Goal: Use online tool/utility: Utilize a website feature to perform a specific function

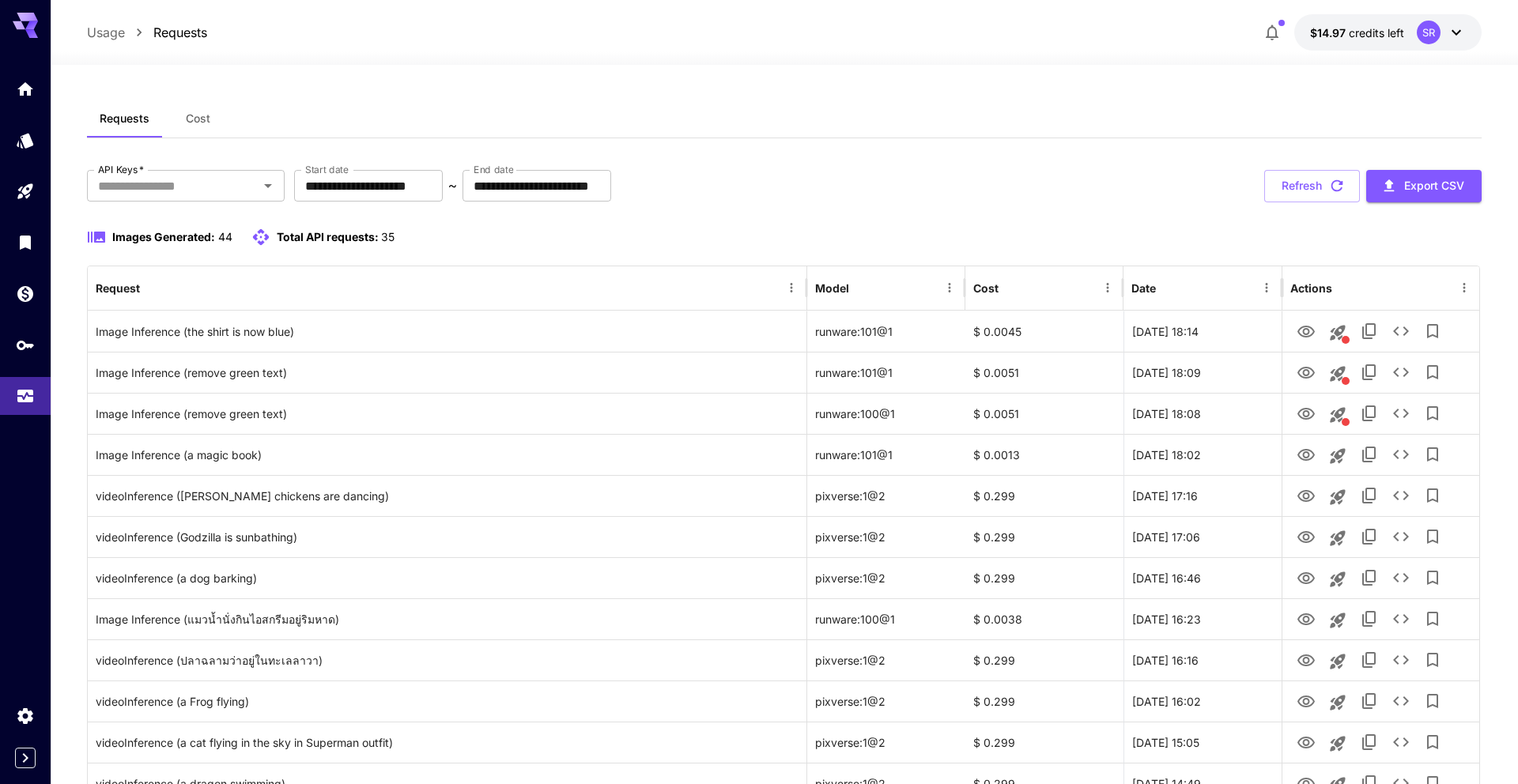
click at [1045, 186] on div "**********" at bounding box center [784, 186] width 1394 height 32
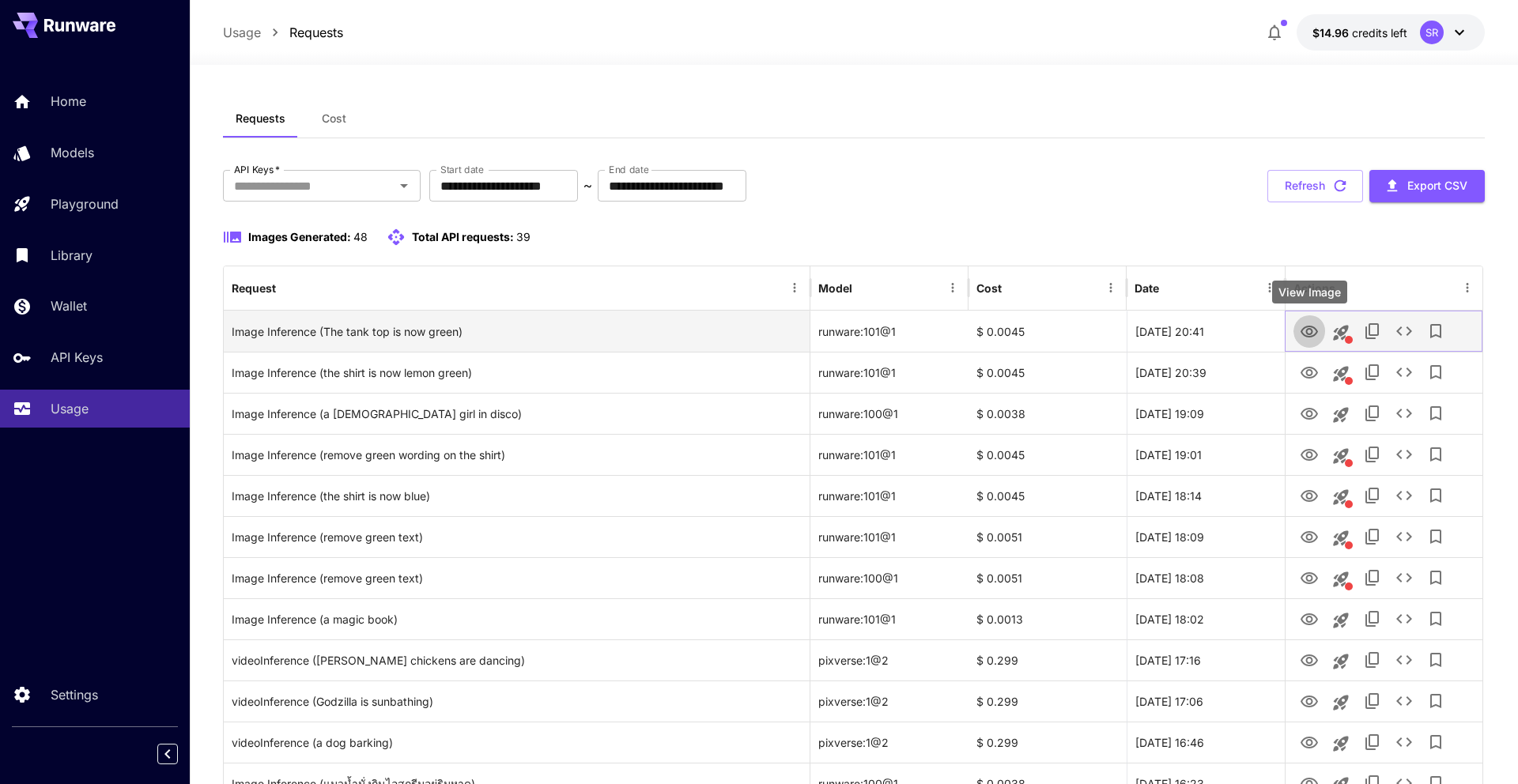
click at [1308, 335] on icon "View Image" at bounding box center [1309, 332] width 19 height 19
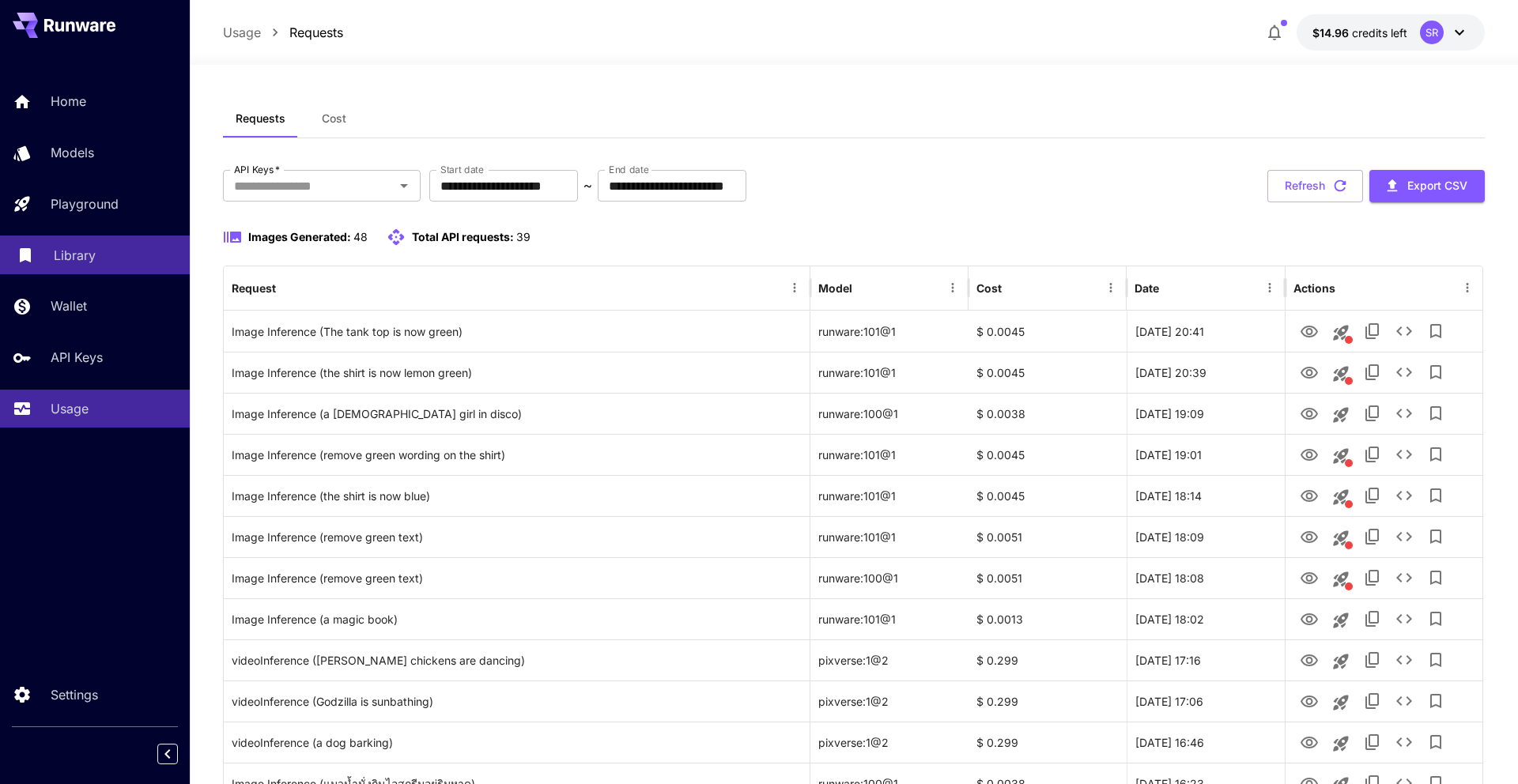
click at [109, 252] on div "Library" at bounding box center [115, 256] width 123 height 19
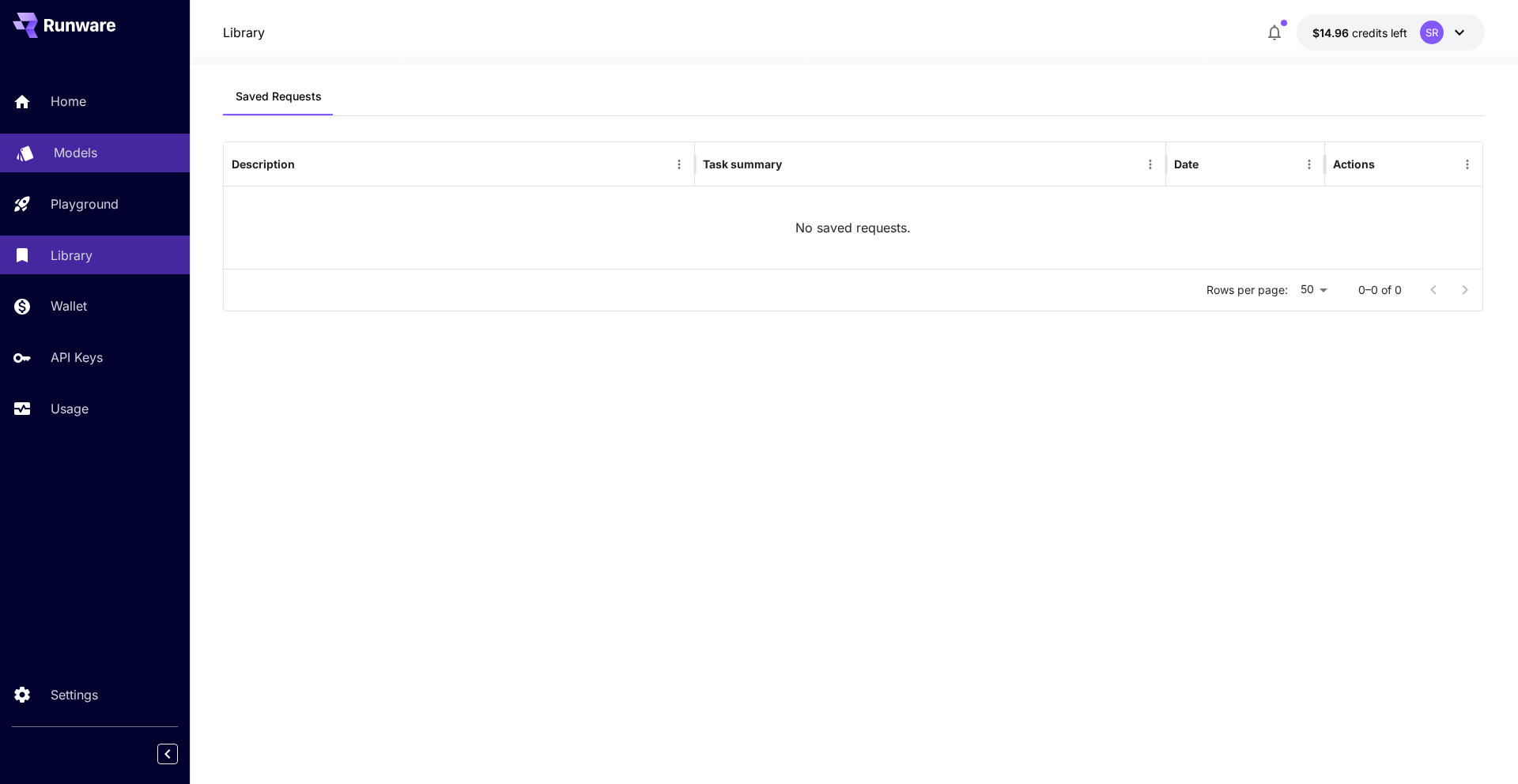
click at [78, 145] on p "Models" at bounding box center [76, 152] width 44 height 19
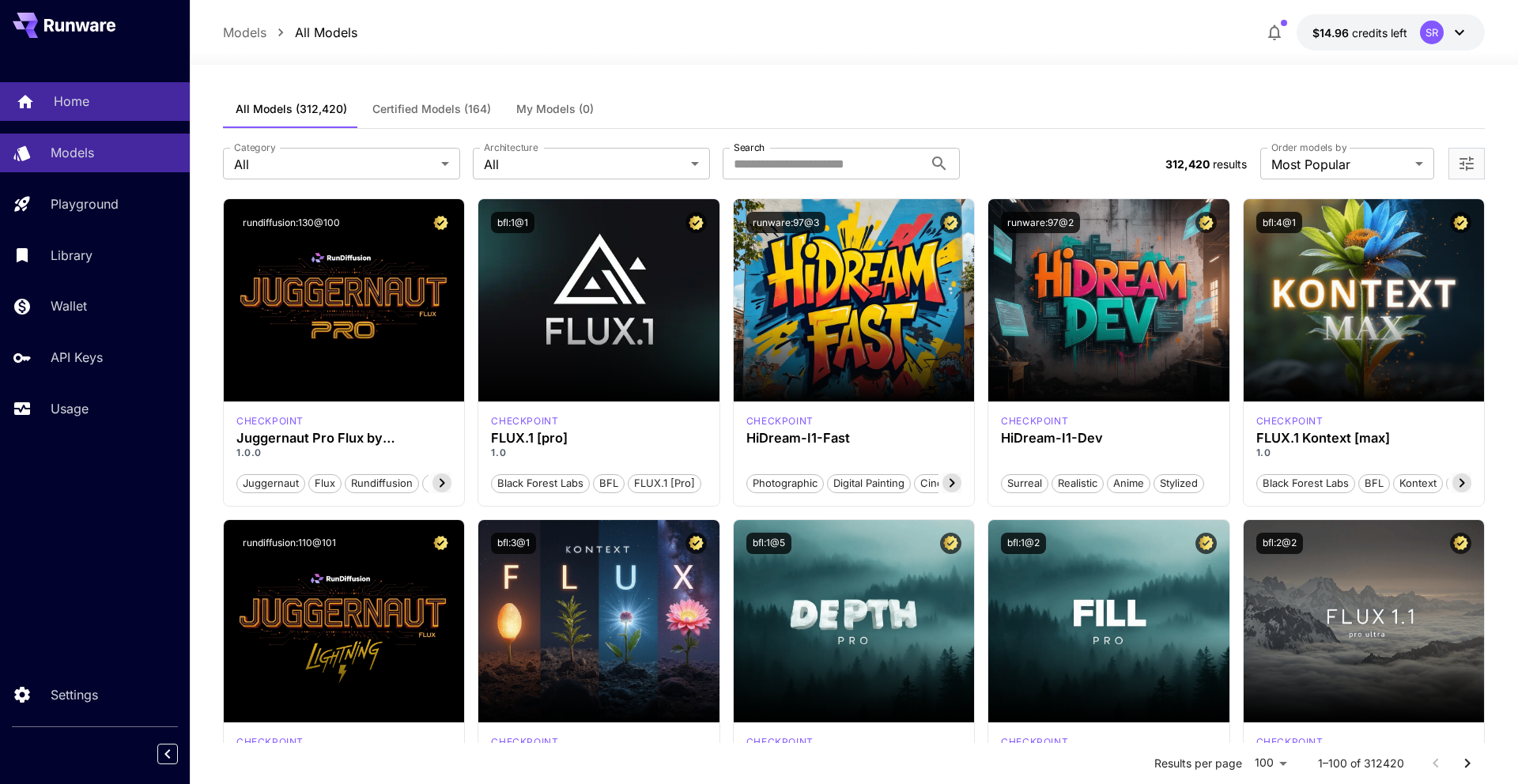
click at [103, 103] on div "Home" at bounding box center [115, 102] width 123 height 19
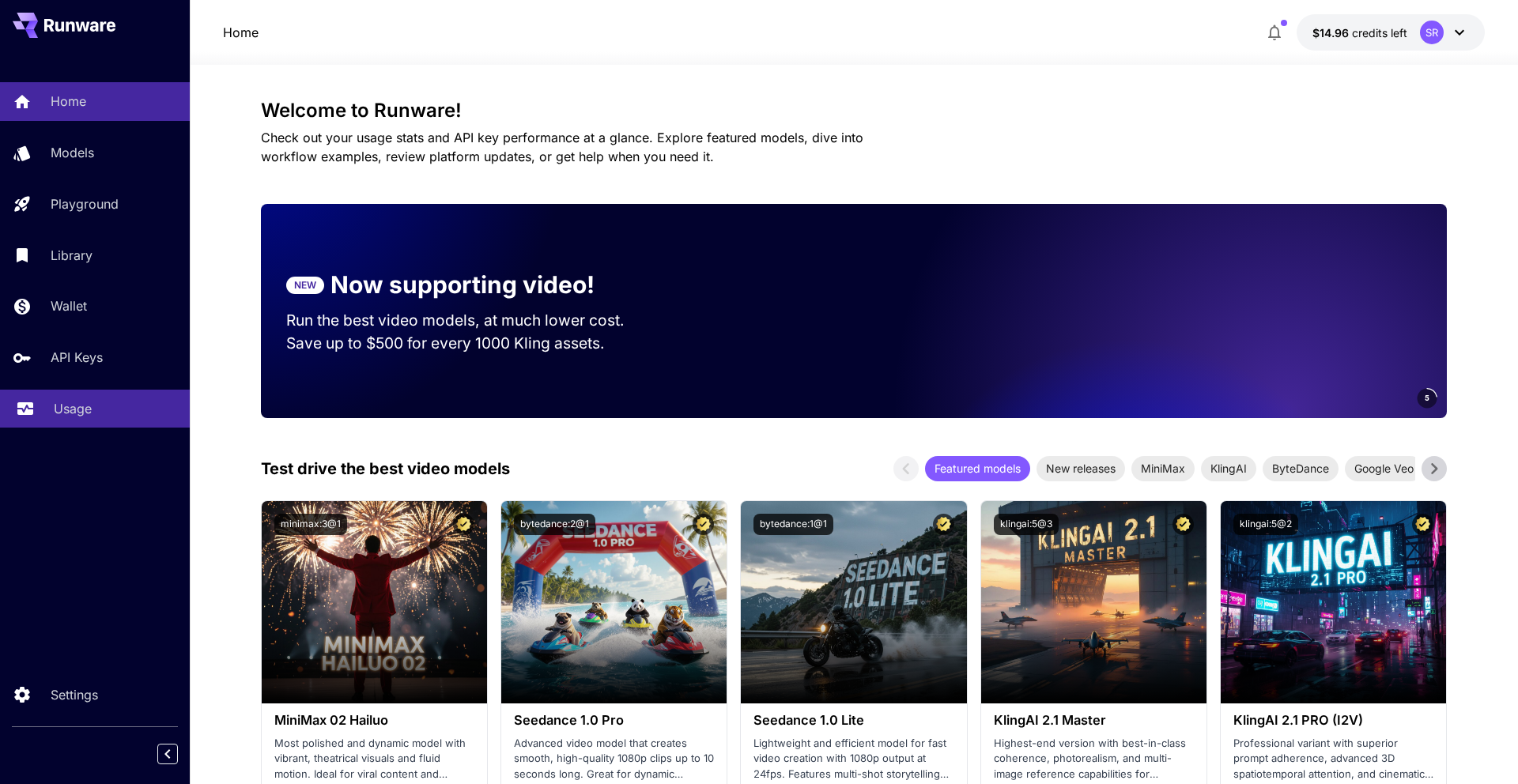
click at [112, 402] on div "Usage" at bounding box center [115, 409] width 123 height 19
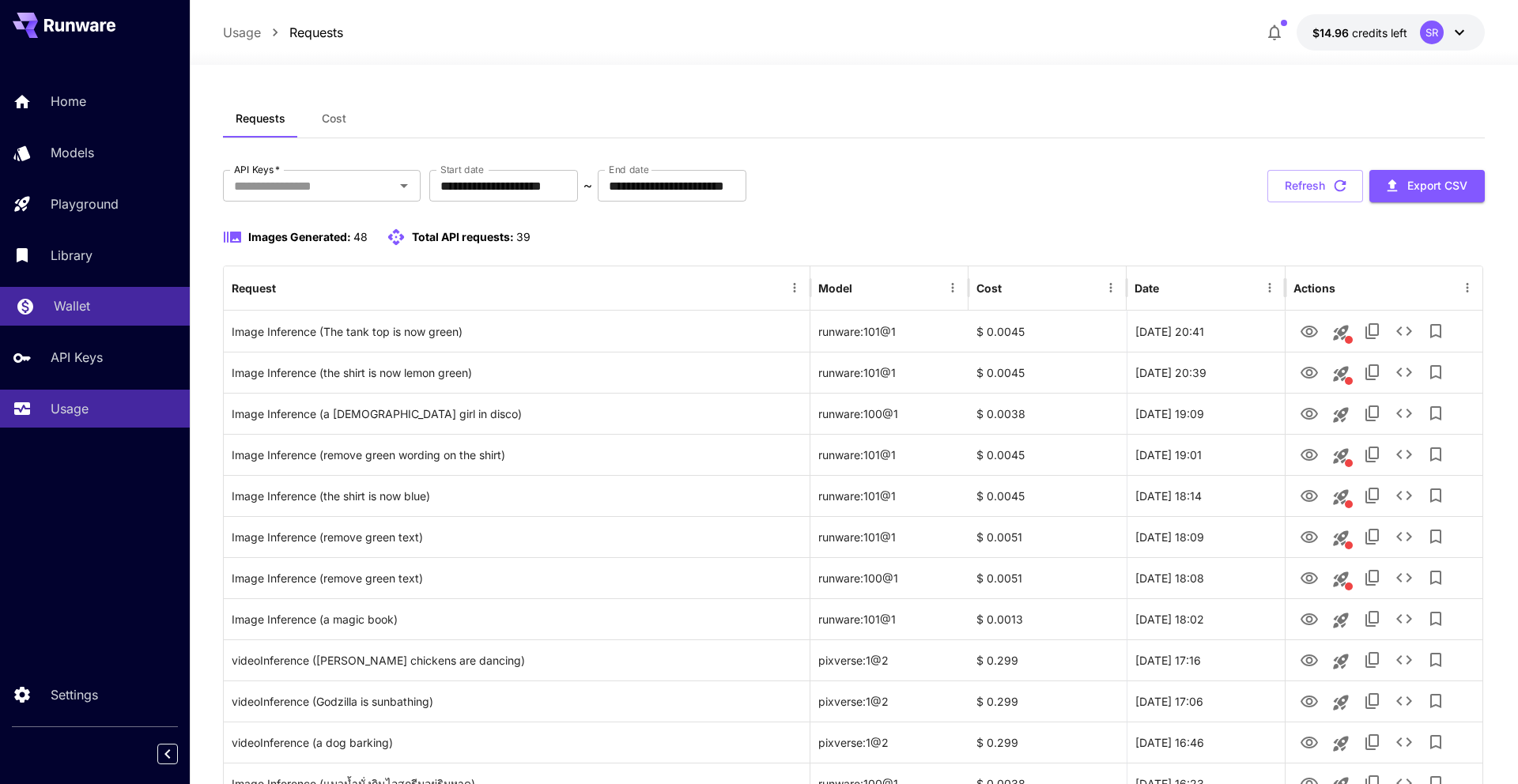
click at [73, 323] on link "Wallet" at bounding box center [94, 307] width 190 height 39
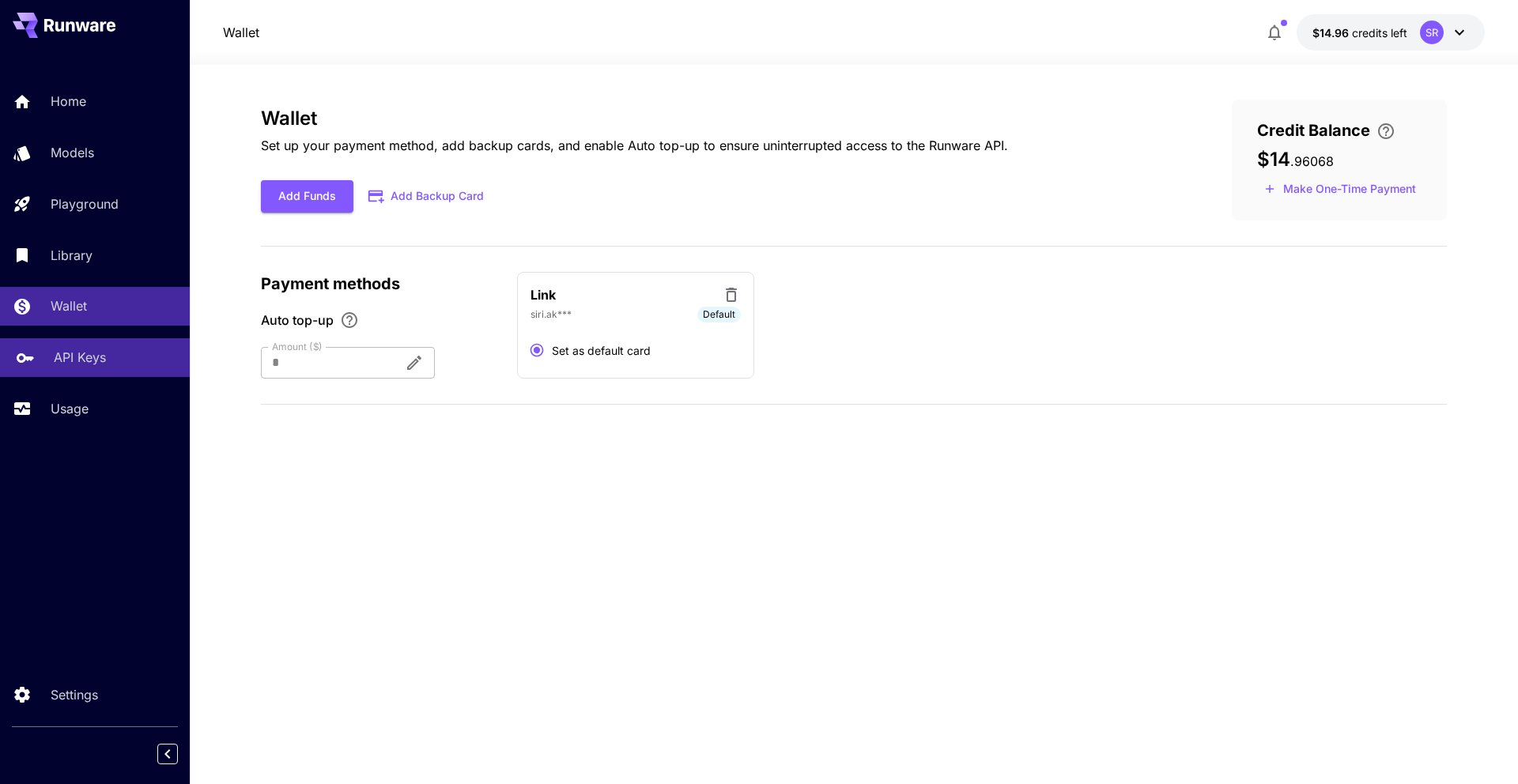
click at [90, 354] on p "API Keys" at bounding box center [80, 357] width 52 height 19
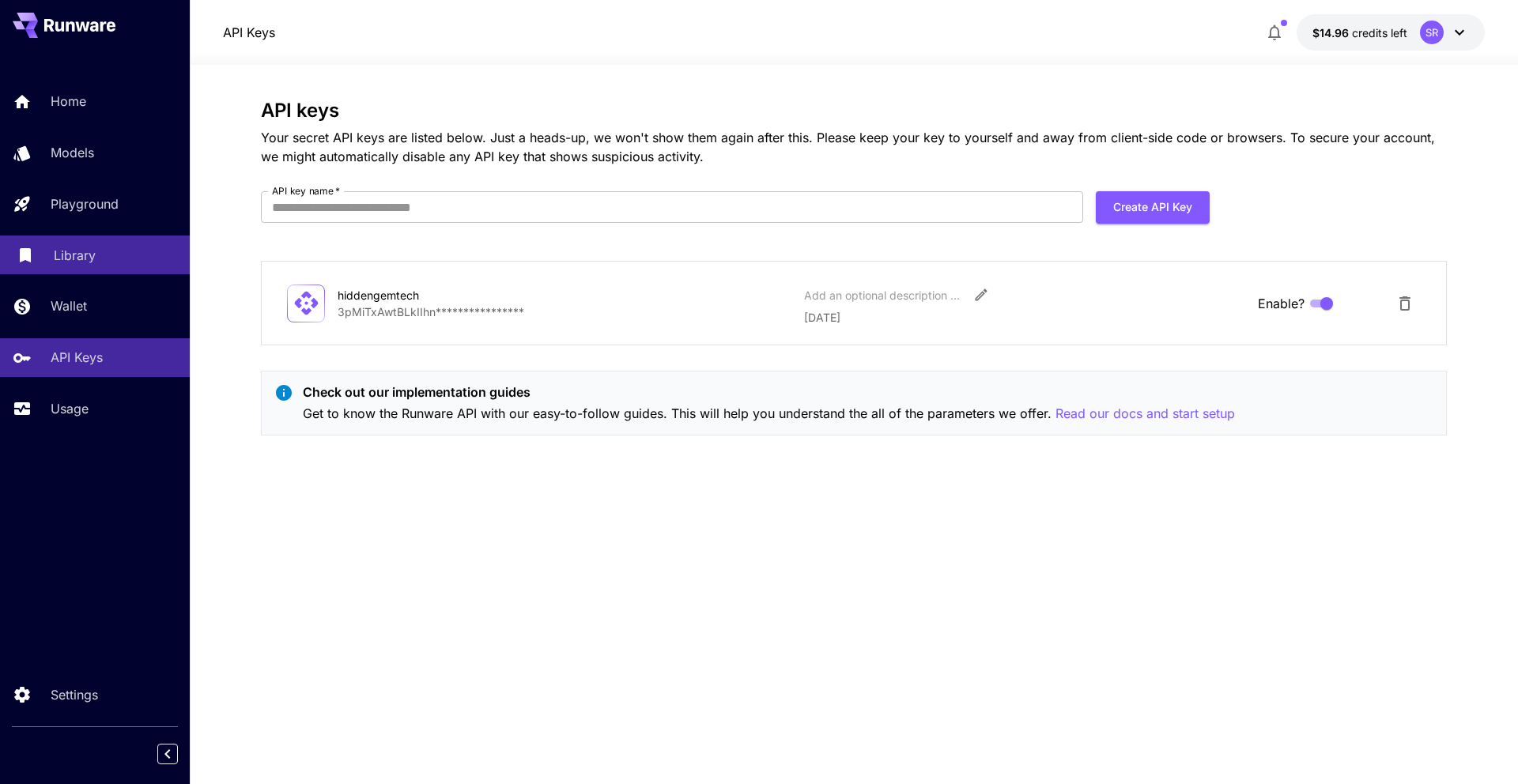
click at [106, 250] on div "Library" at bounding box center [115, 256] width 123 height 19
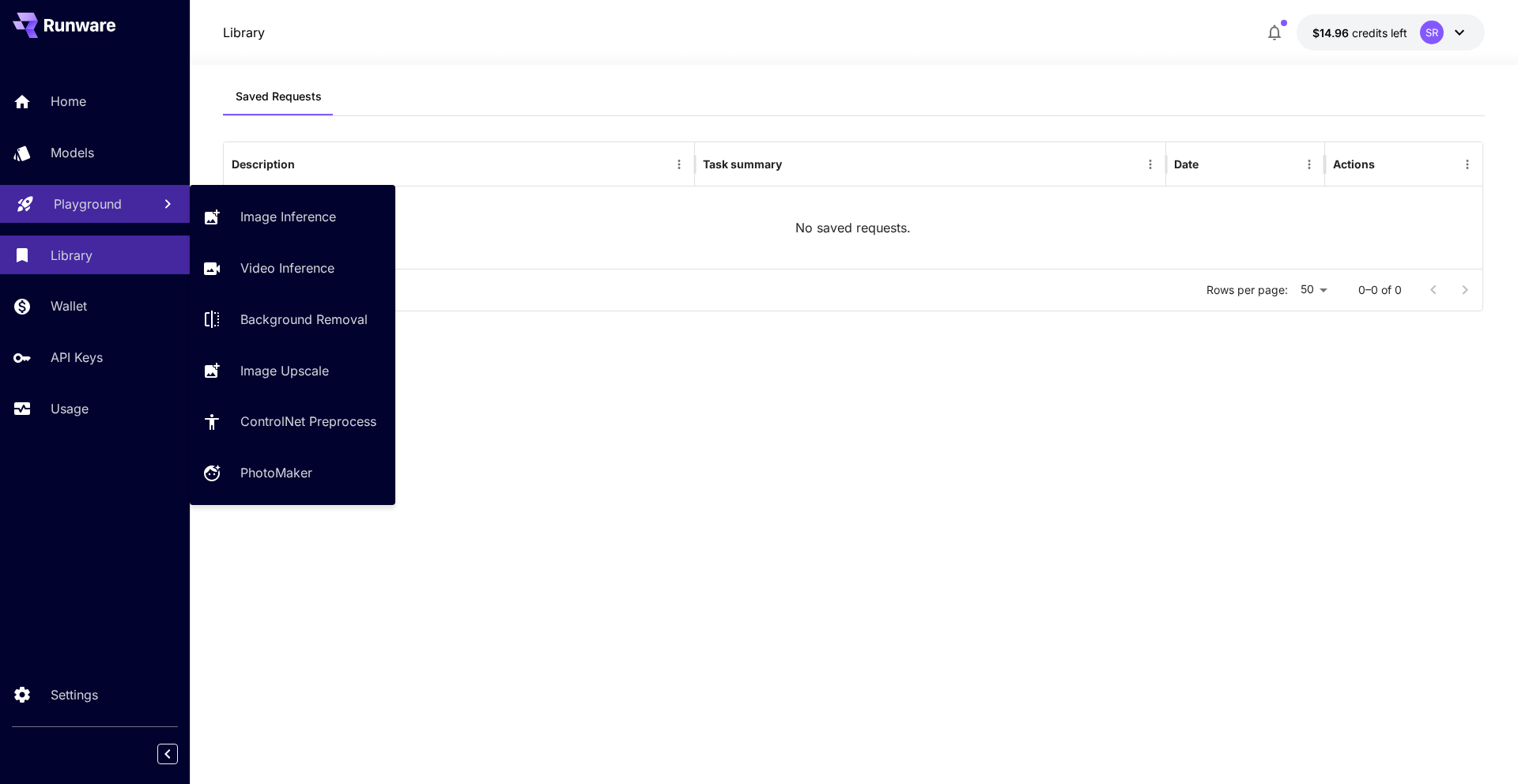
click at [114, 210] on p "Playground" at bounding box center [88, 204] width 68 height 19
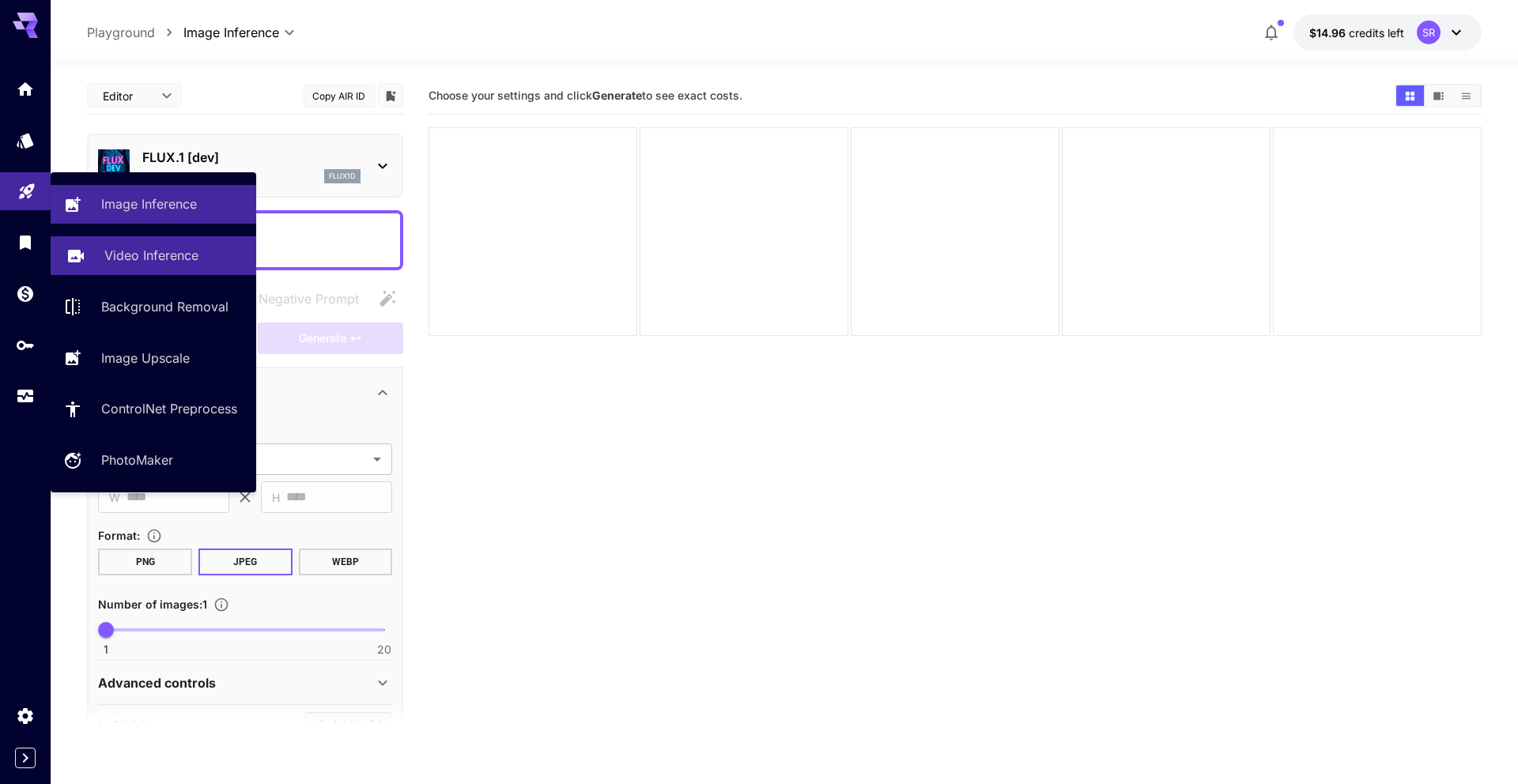
click at [105, 242] on link "Video Inference" at bounding box center [153, 256] width 206 height 39
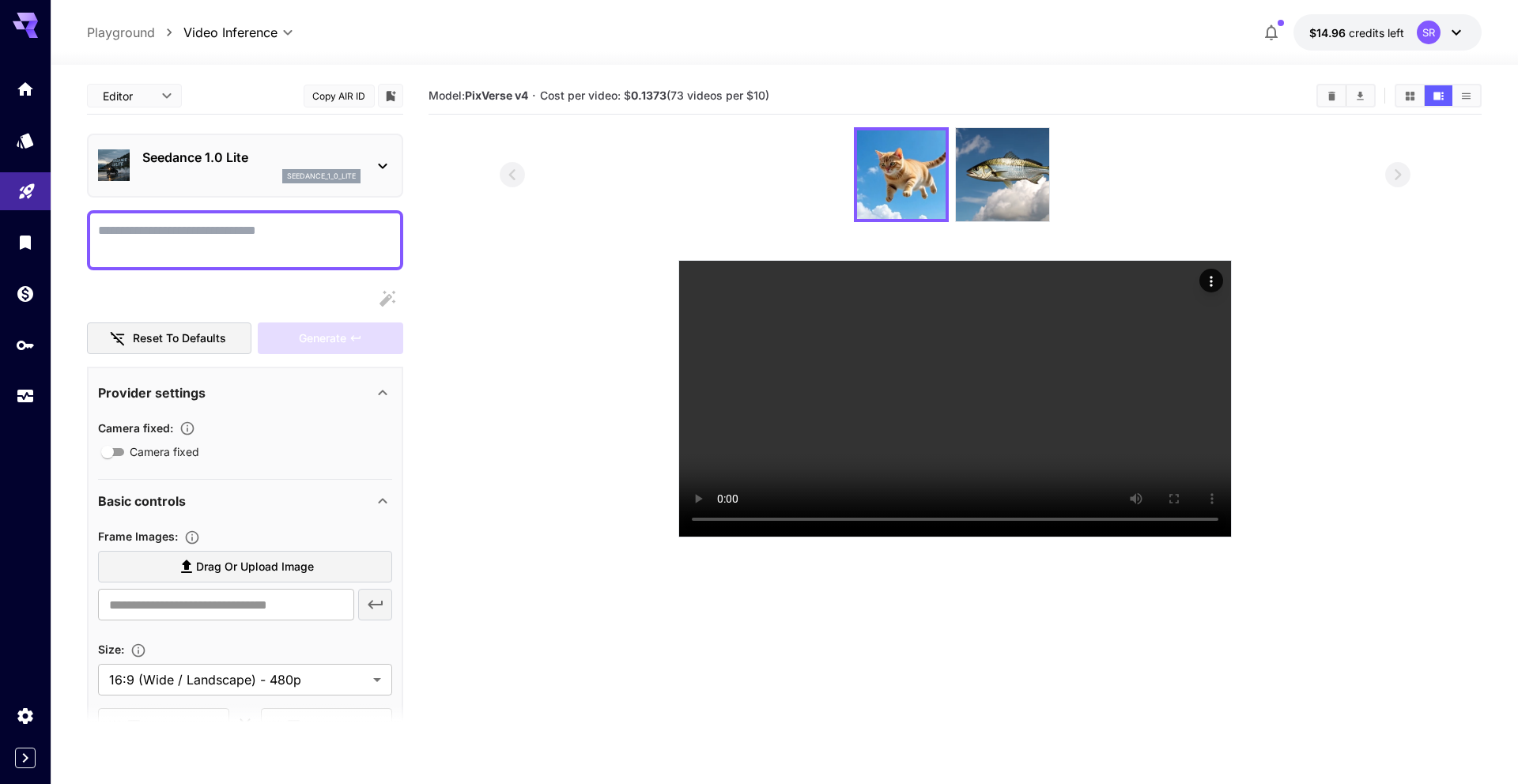
click at [262, 150] on p "Seedance 1.0 Lite" at bounding box center [251, 157] width 219 height 19
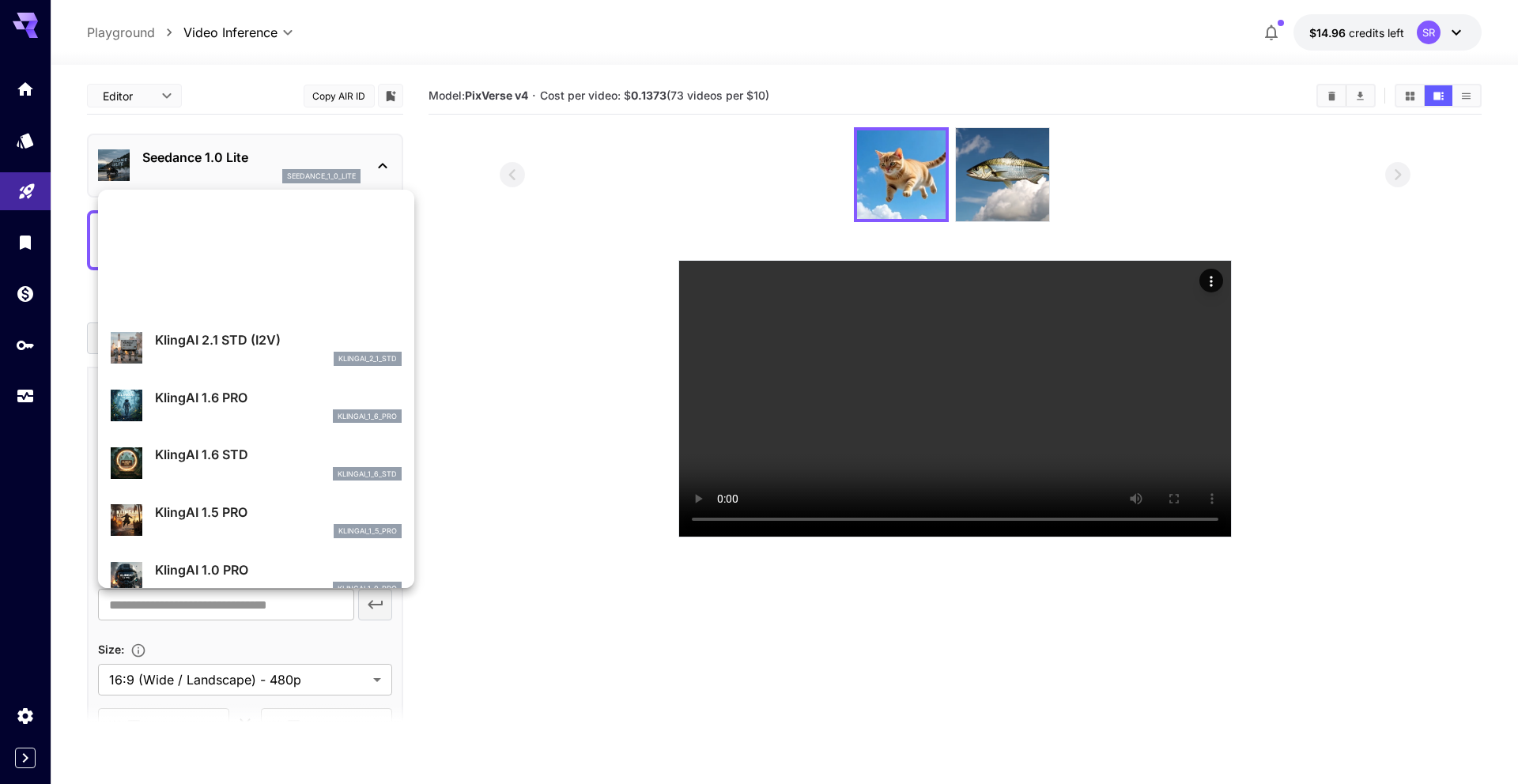
scroll to position [812, 0]
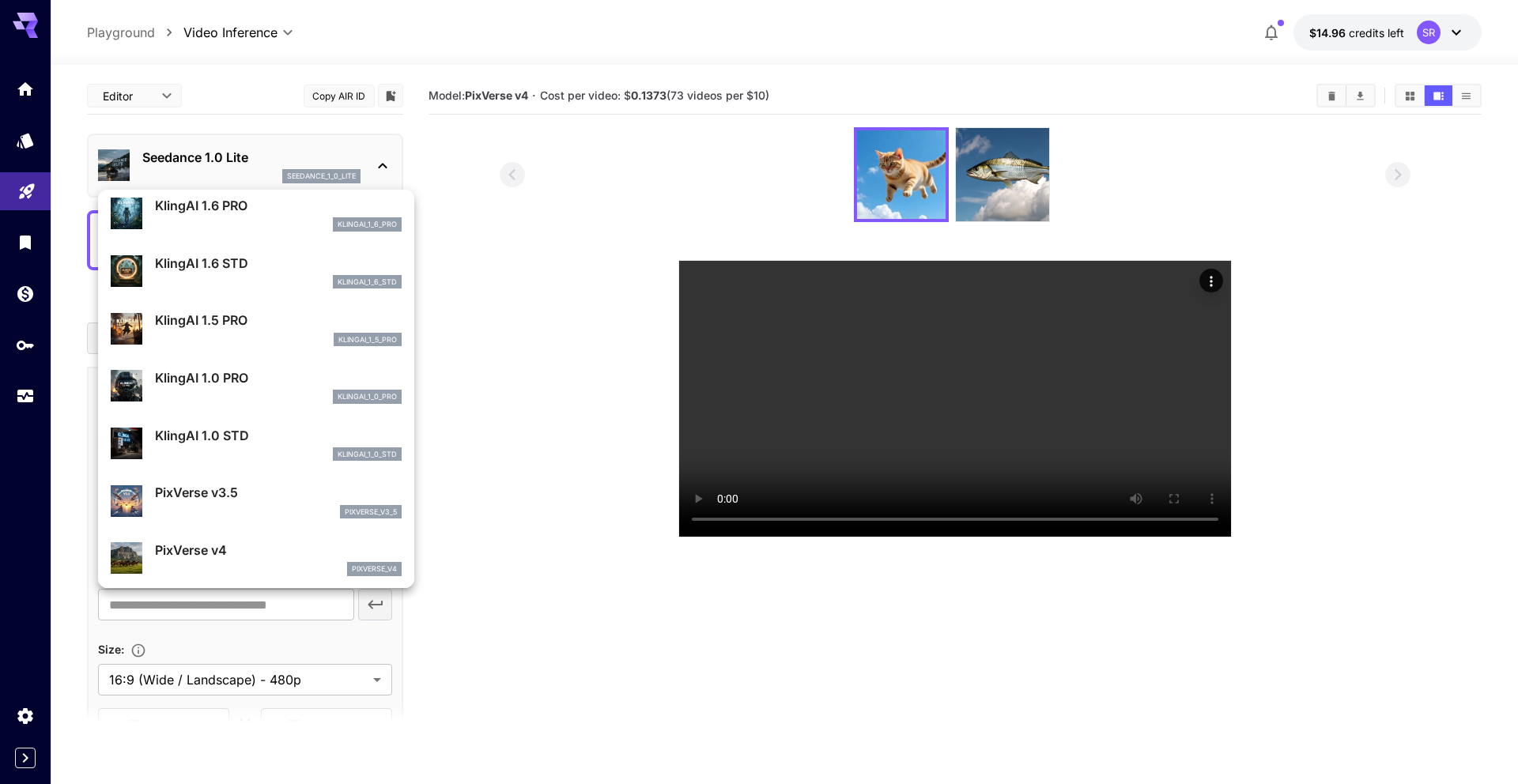
click at [208, 30] on div at bounding box center [759, 392] width 1518 height 784
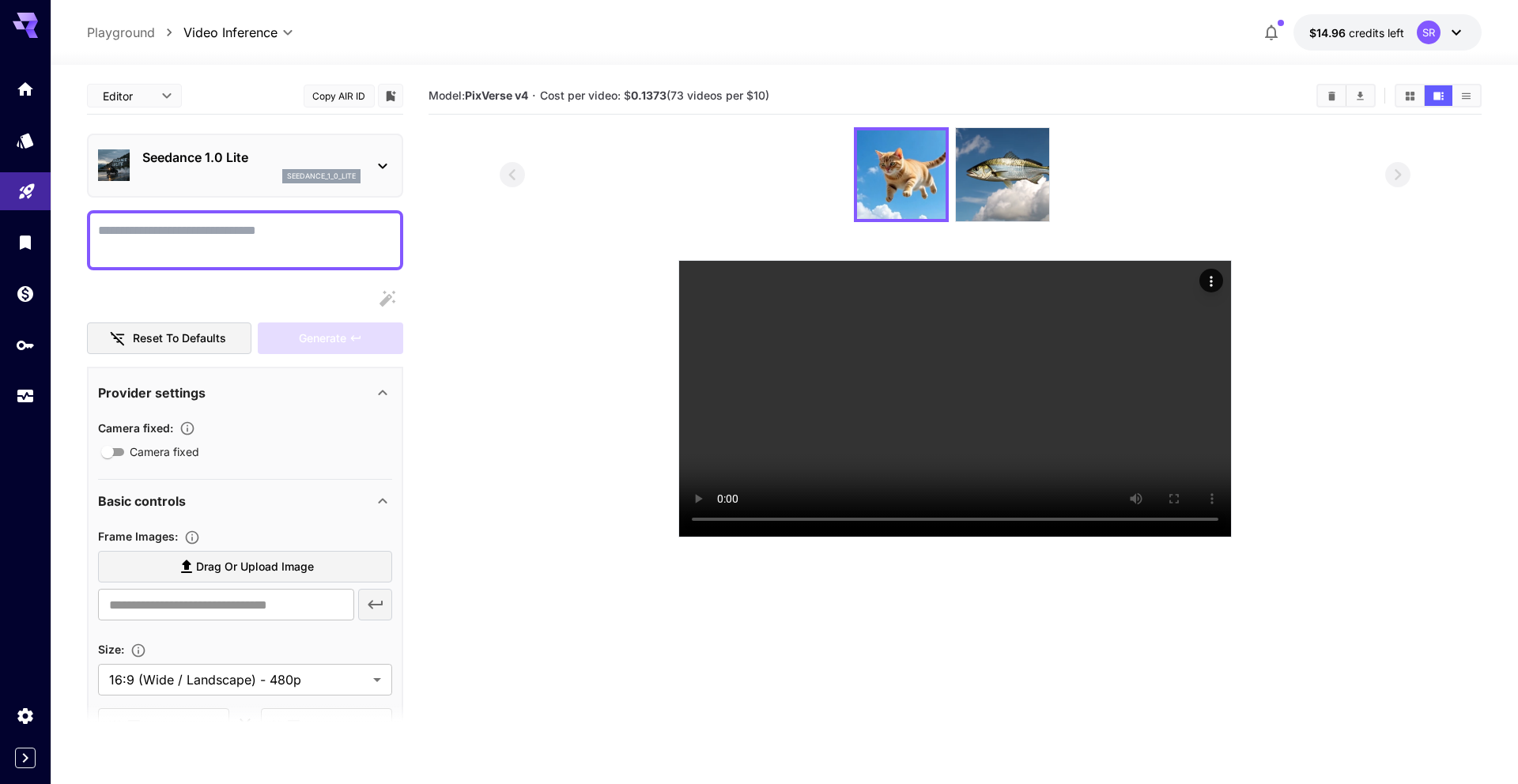
click at [231, 33] on body "**********" at bounding box center [759, 454] width 1518 height 909
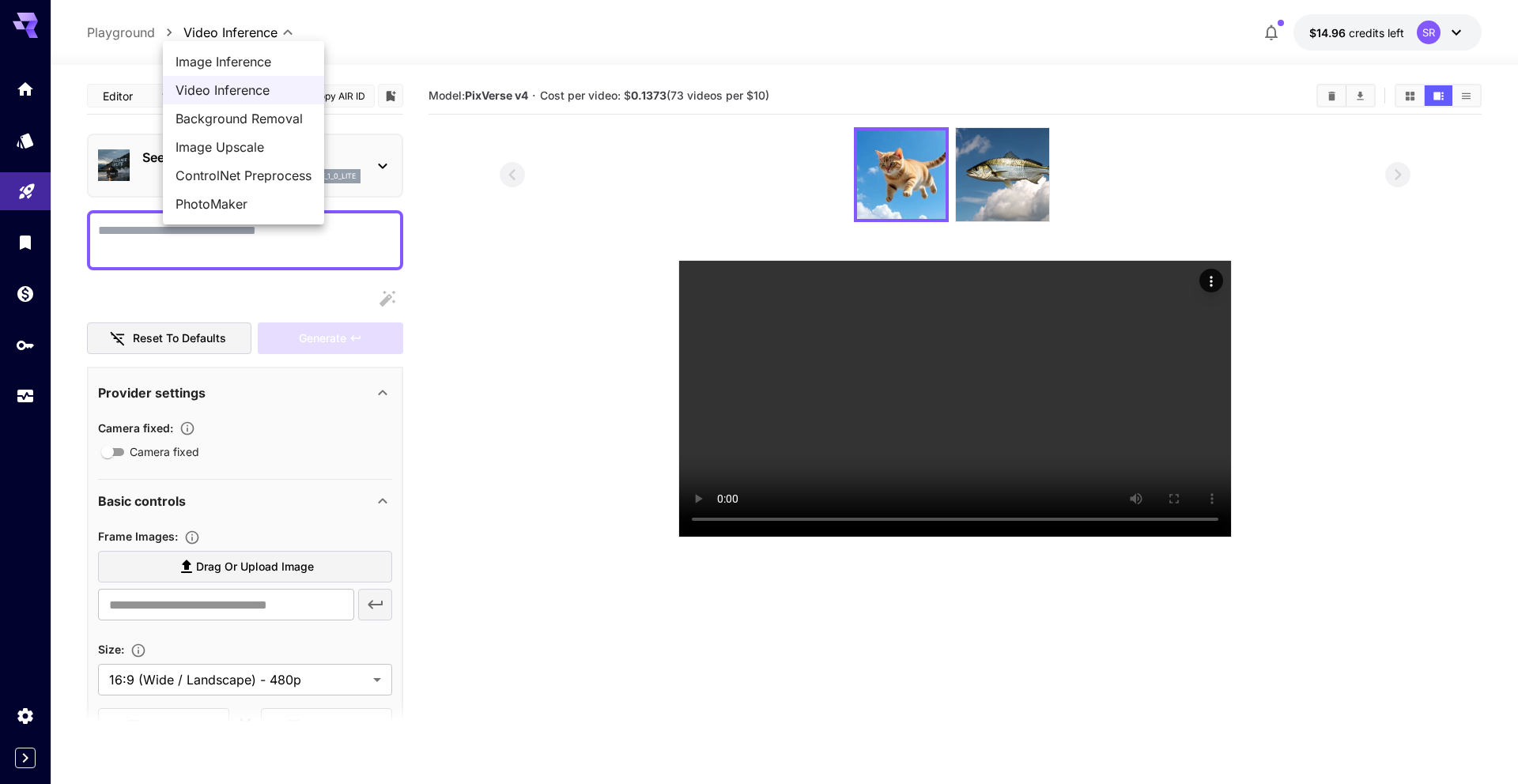
click at [236, 68] on span "Image Inference" at bounding box center [244, 62] width 136 height 19
type input "**********"
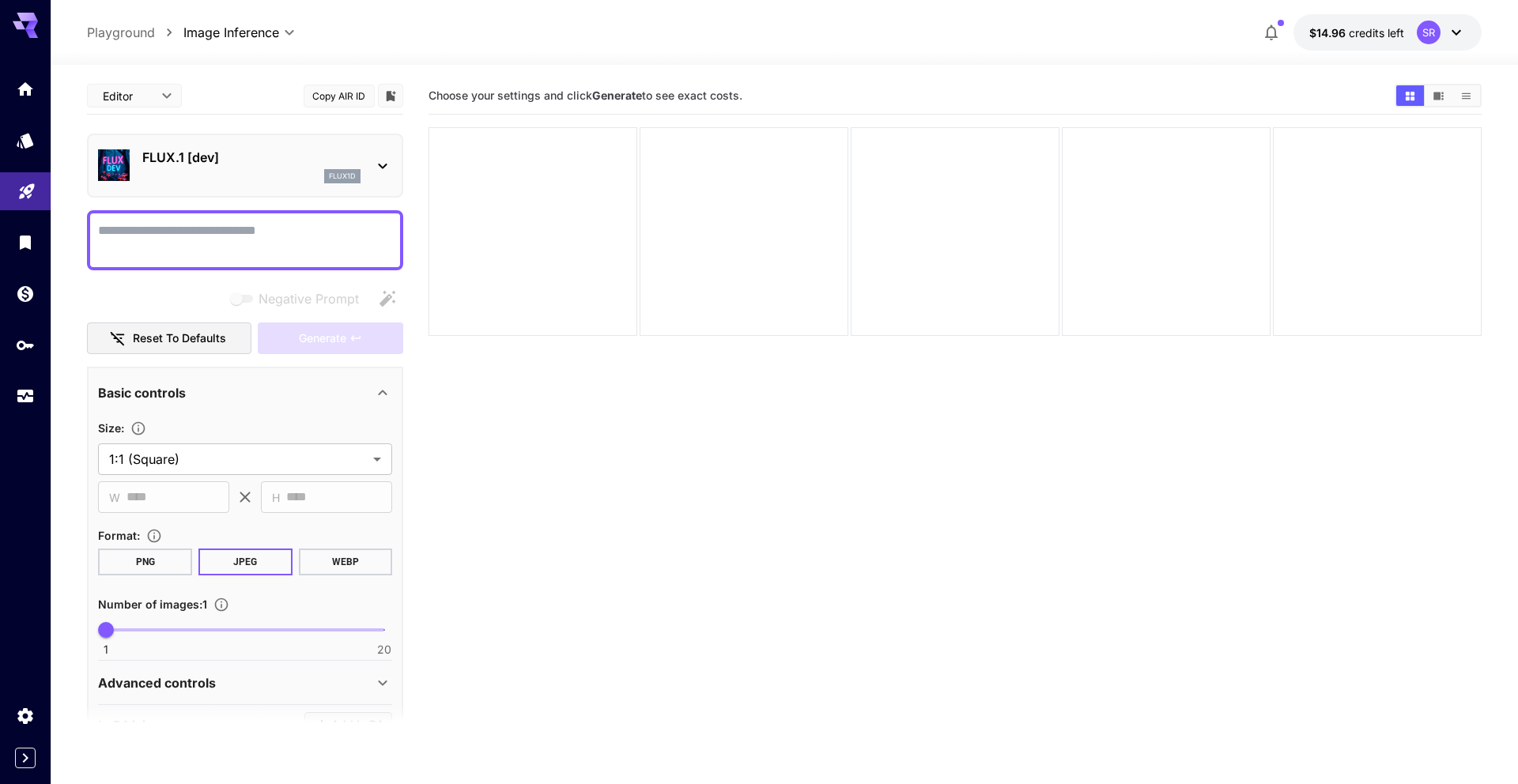
click at [250, 165] on p "FLUX.1 [dev]" at bounding box center [251, 157] width 219 height 19
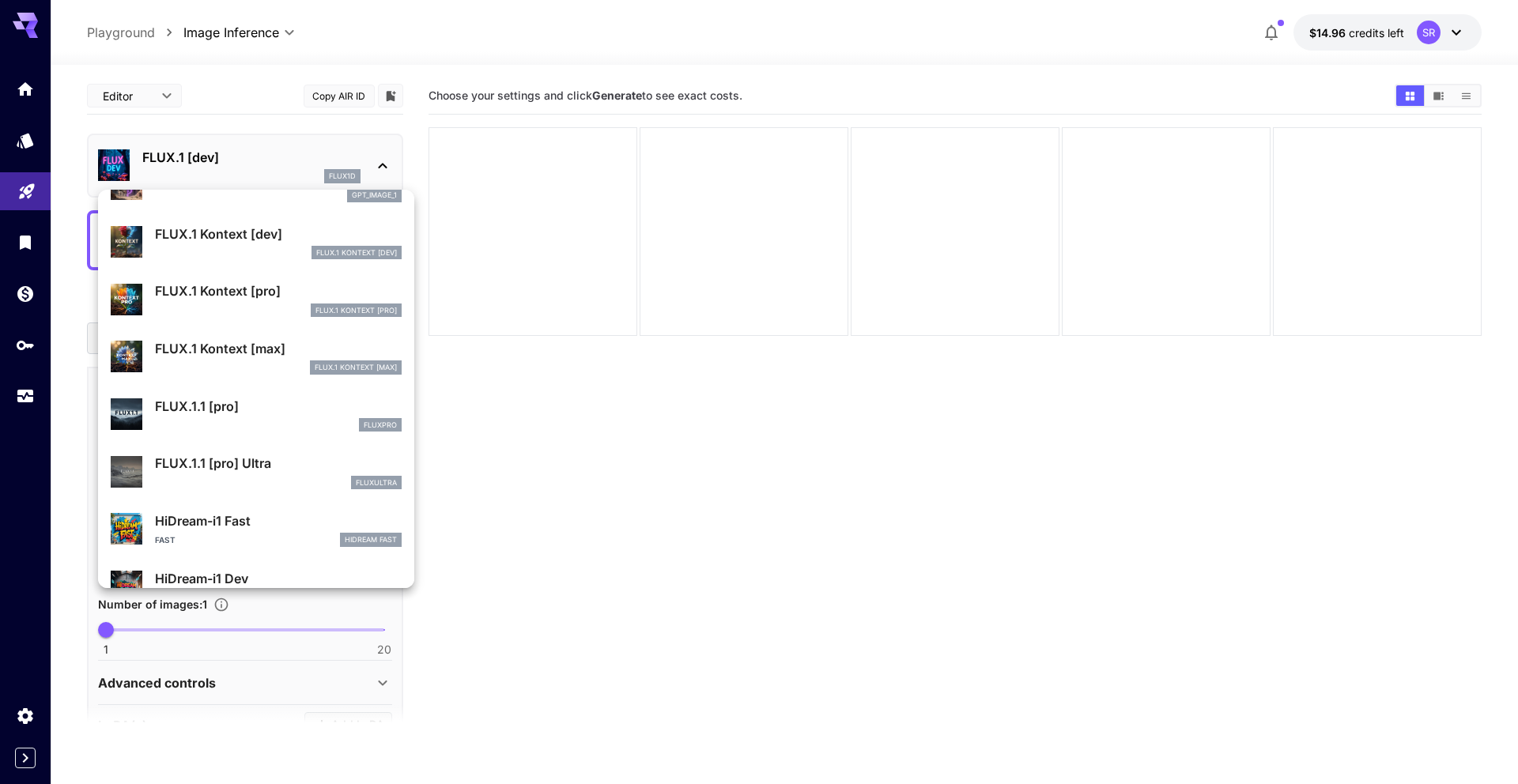
scroll to position [953, 0]
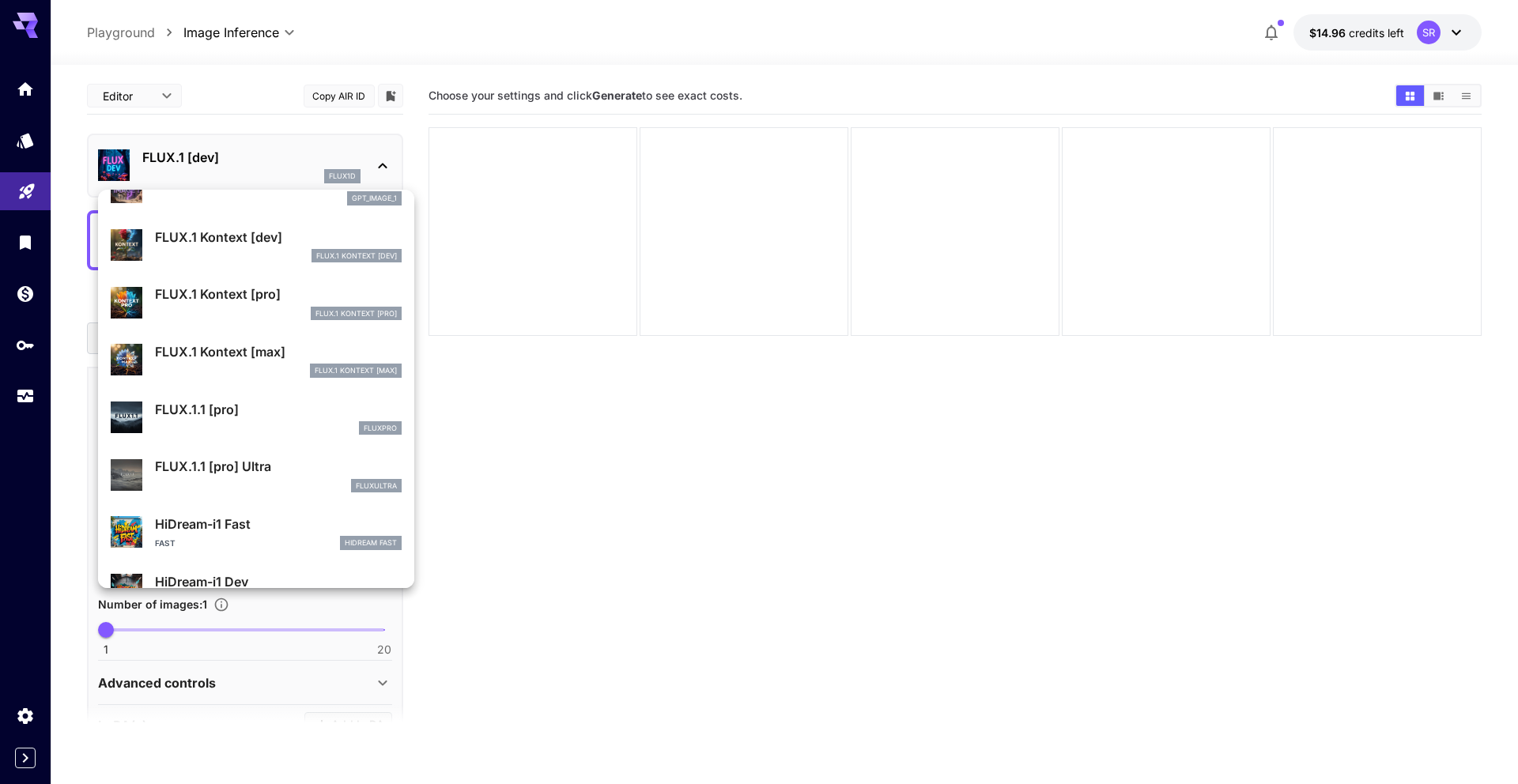
click at [322, 291] on p "FLUX.1 Kontext [pro]" at bounding box center [278, 294] width 247 height 19
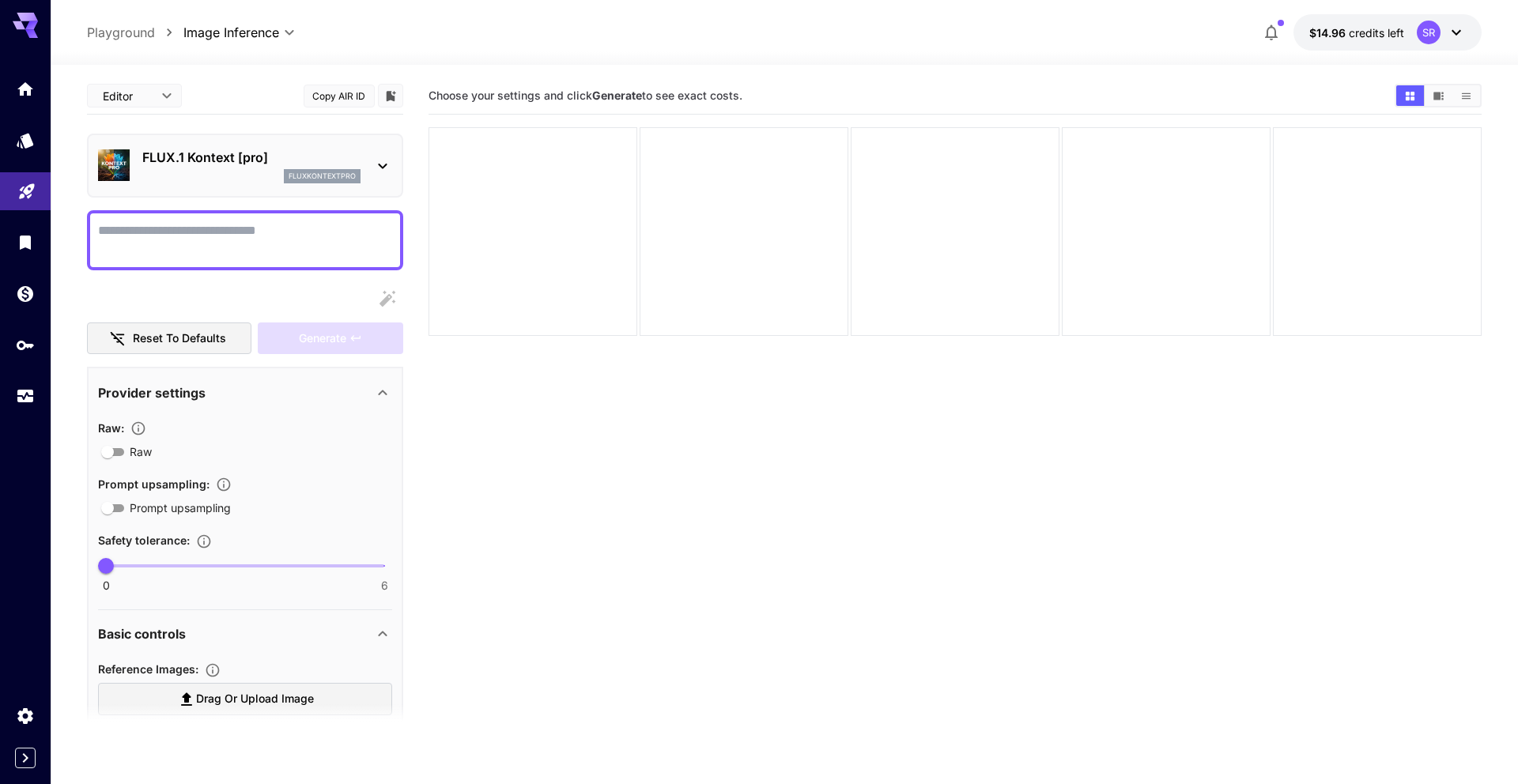
click at [298, 236] on textarea "Raw" at bounding box center [245, 240] width 294 height 38
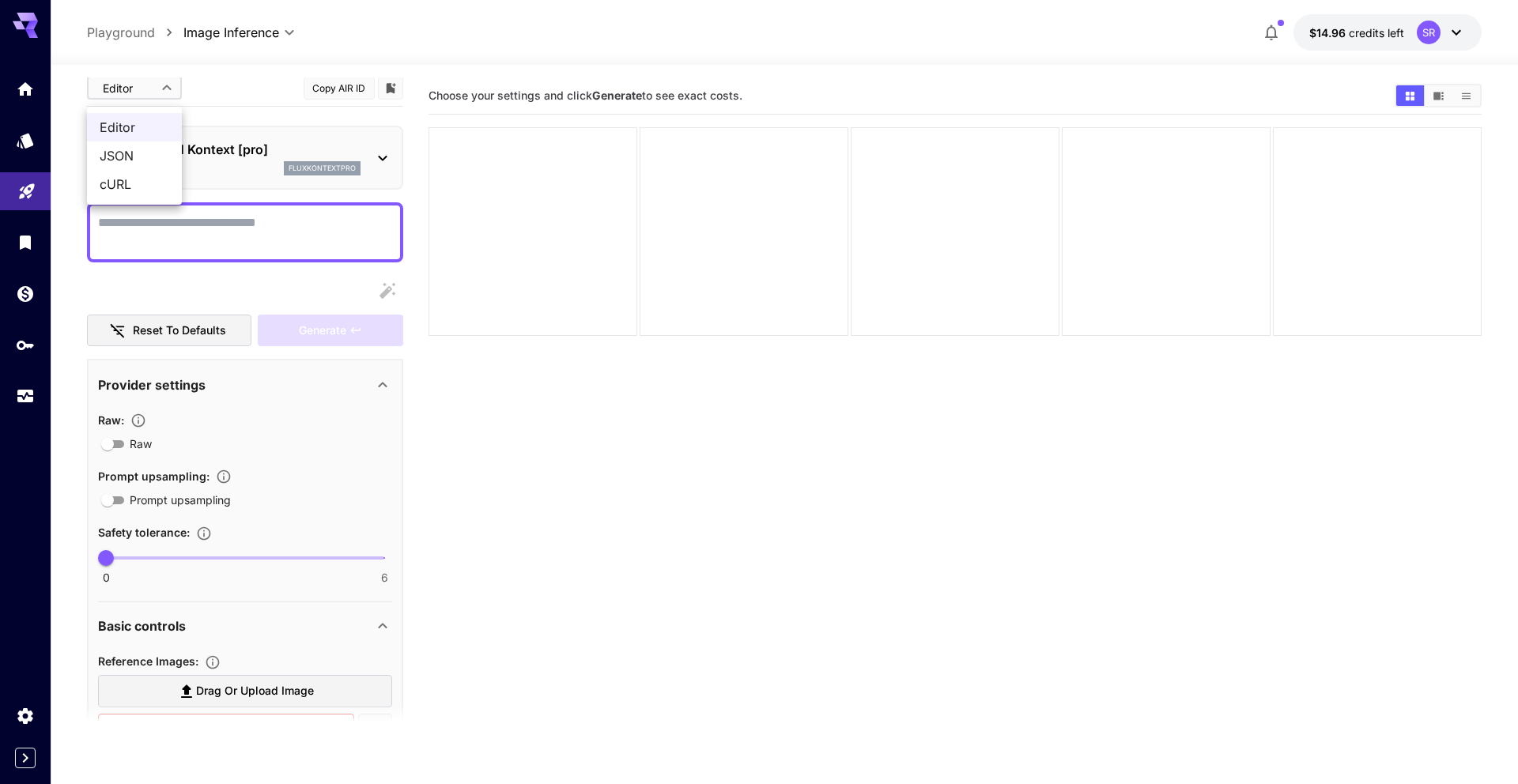
click at [156, 90] on body "**********" at bounding box center [759, 454] width 1518 height 909
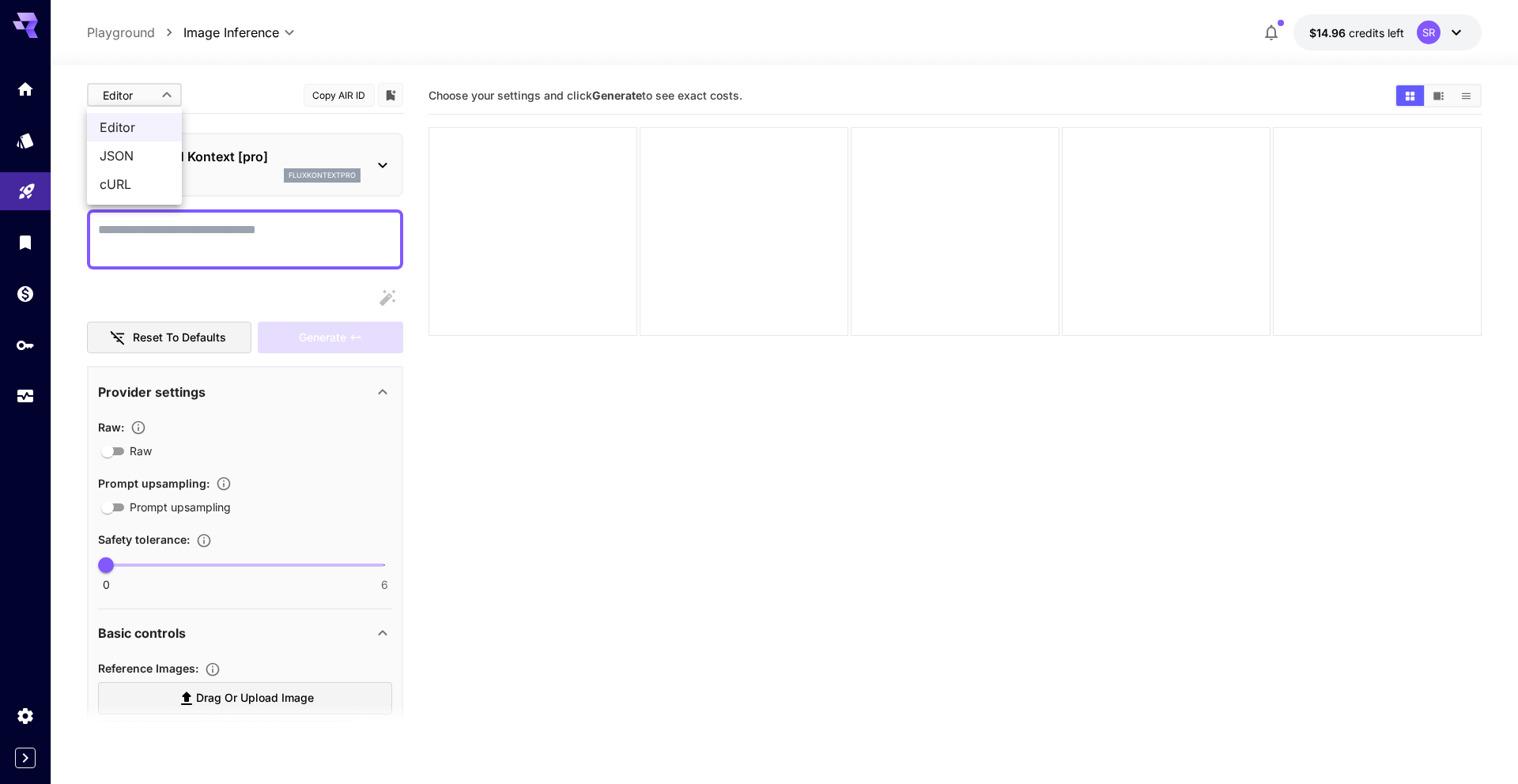
click at [144, 155] on span "JSON" at bounding box center [135, 156] width 69 height 19
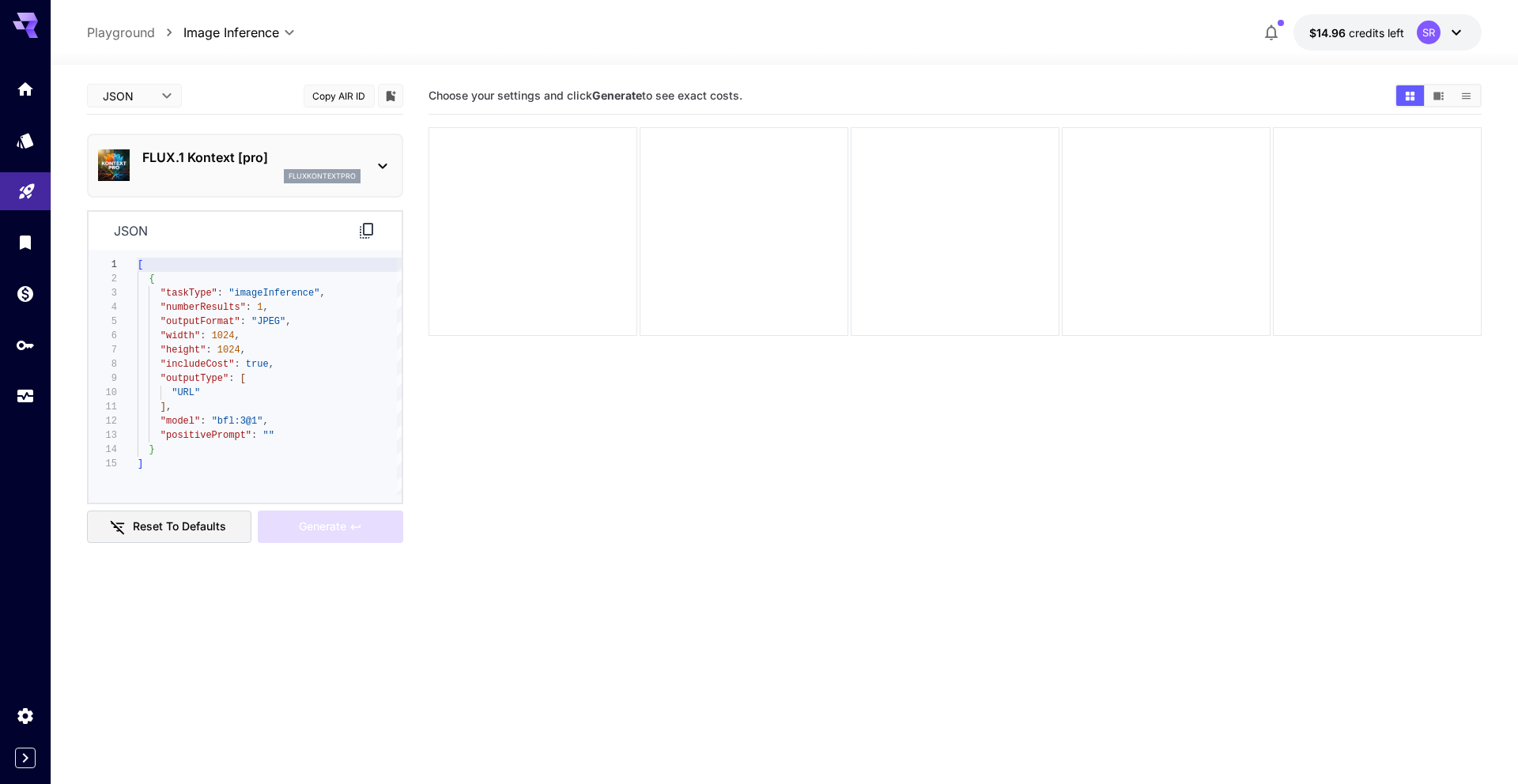
click at [260, 162] on p "FLUX.1 Kontext [pro]" at bounding box center [251, 157] width 219 height 19
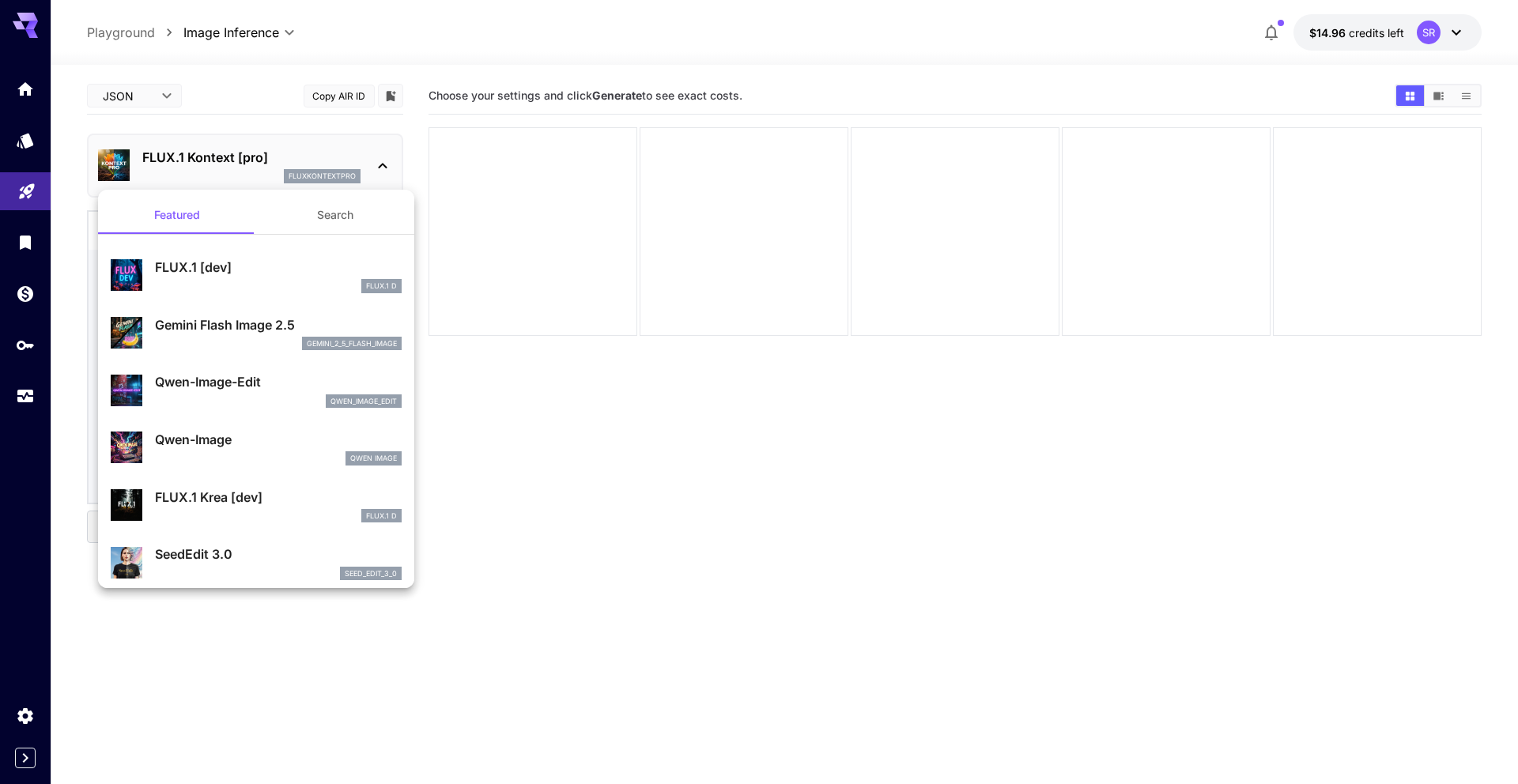
click at [155, 98] on div at bounding box center [759, 392] width 1518 height 784
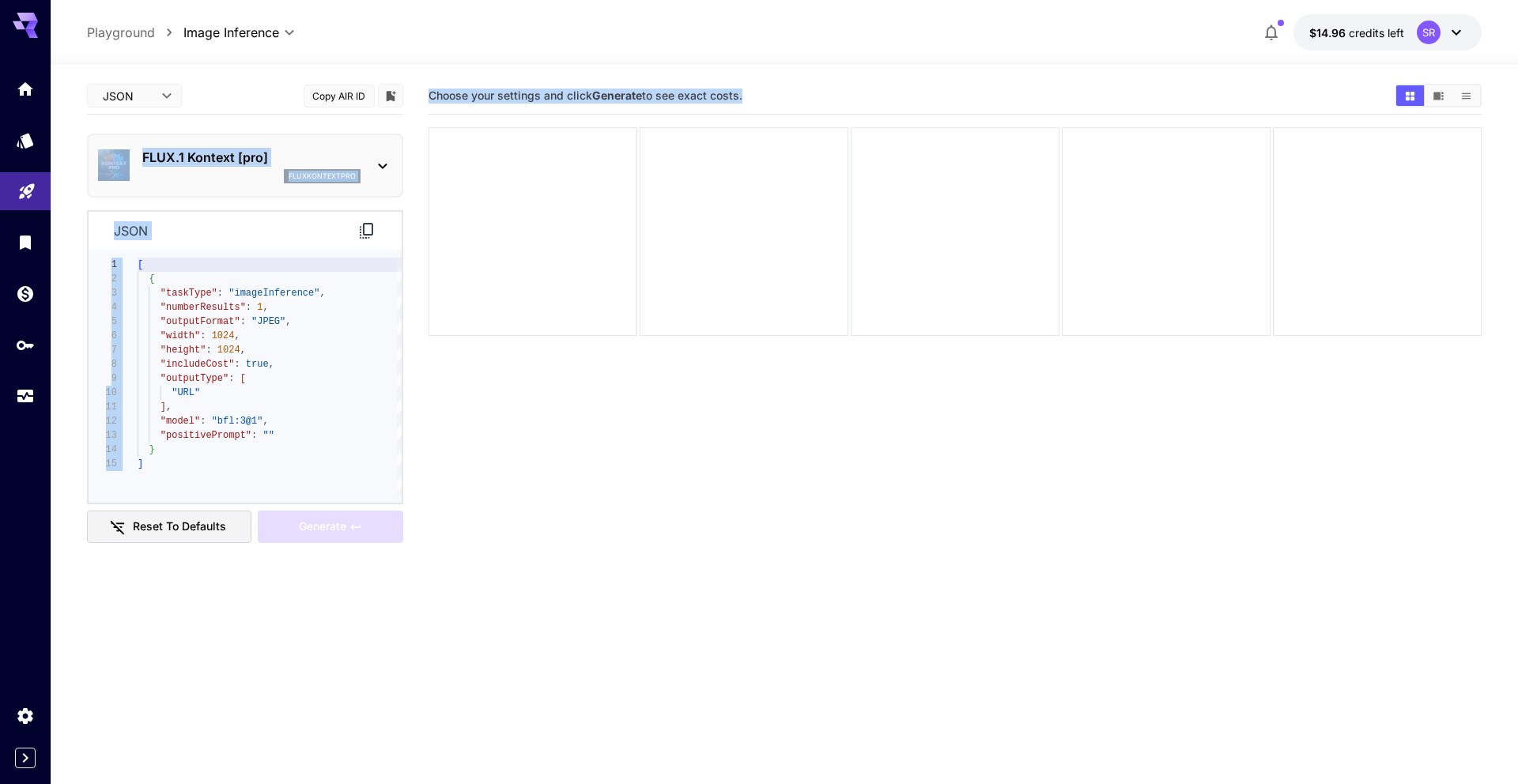
click at [154, 105] on body "**********" at bounding box center [759, 454] width 1518 height 909
click at [150, 122] on span "Editor" at bounding box center [135, 128] width 69 height 19
type input "****"
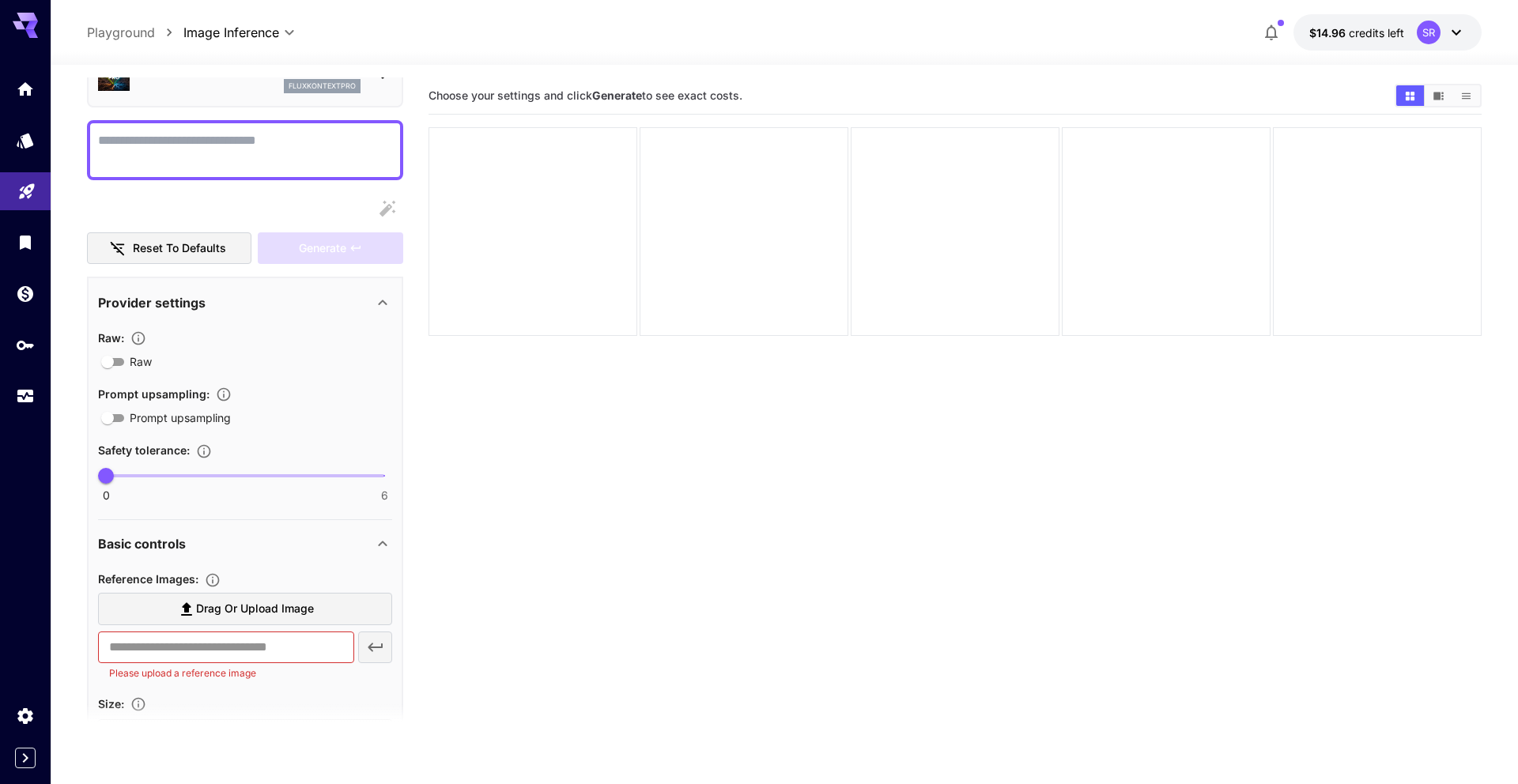
scroll to position [91, 0]
click at [300, 603] on span "Drag or upload image" at bounding box center [255, 608] width 118 height 20
click at [0, 0] on input "Drag or upload image" at bounding box center [0, 0] width 0 height 0
type input "**********"
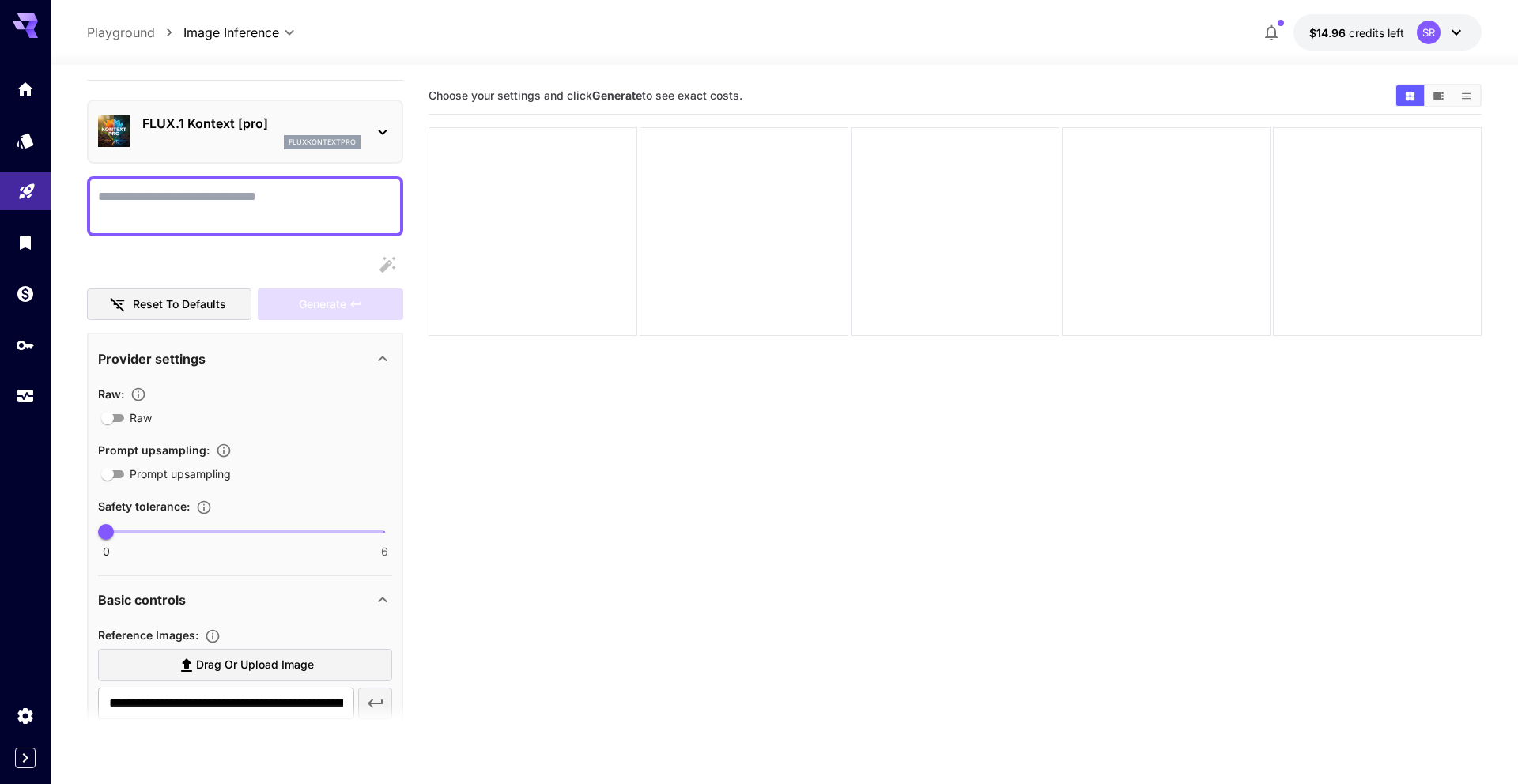
scroll to position [0, 0]
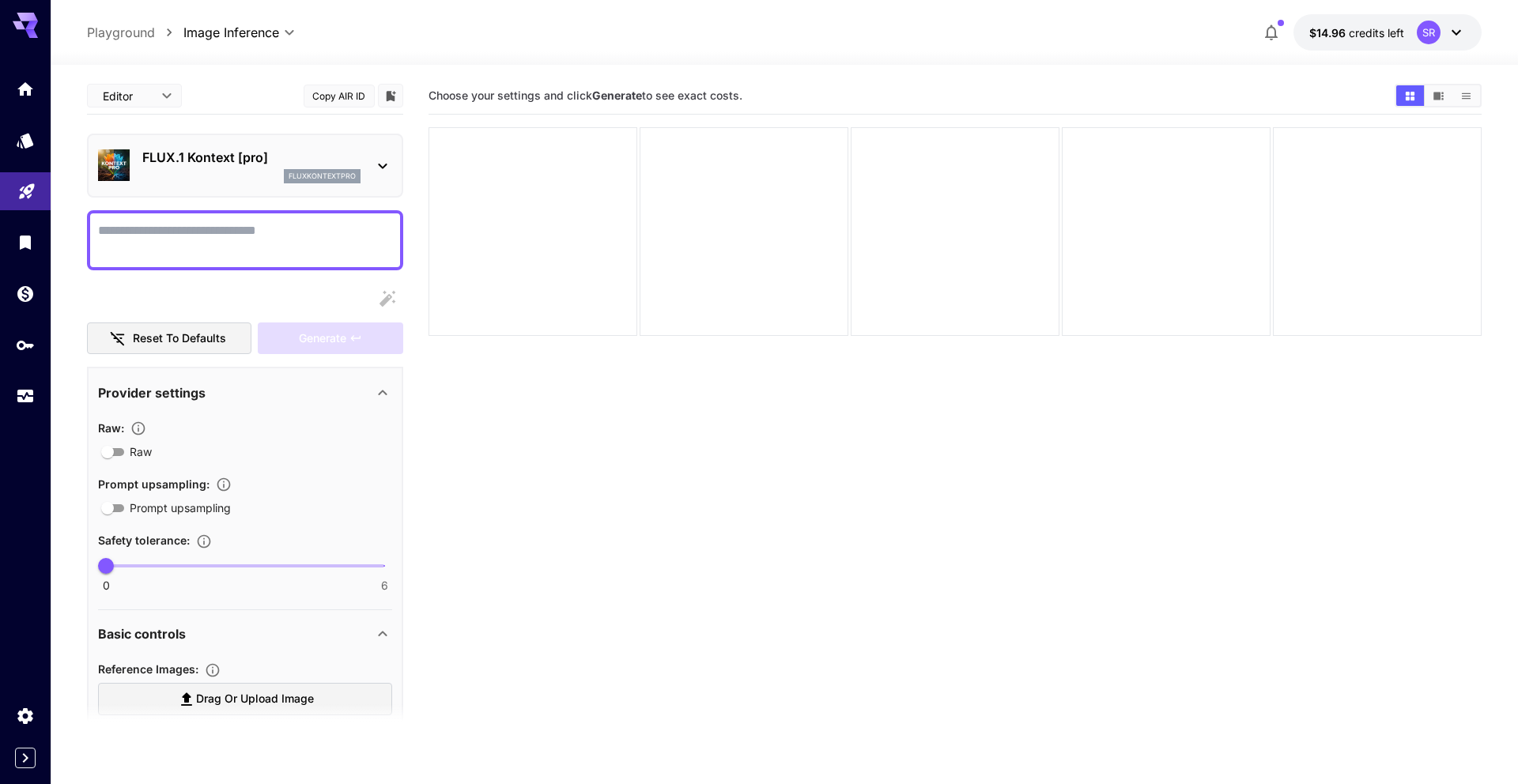
click at [271, 242] on textarea "Raw" at bounding box center [245, 240] width 294 height 38
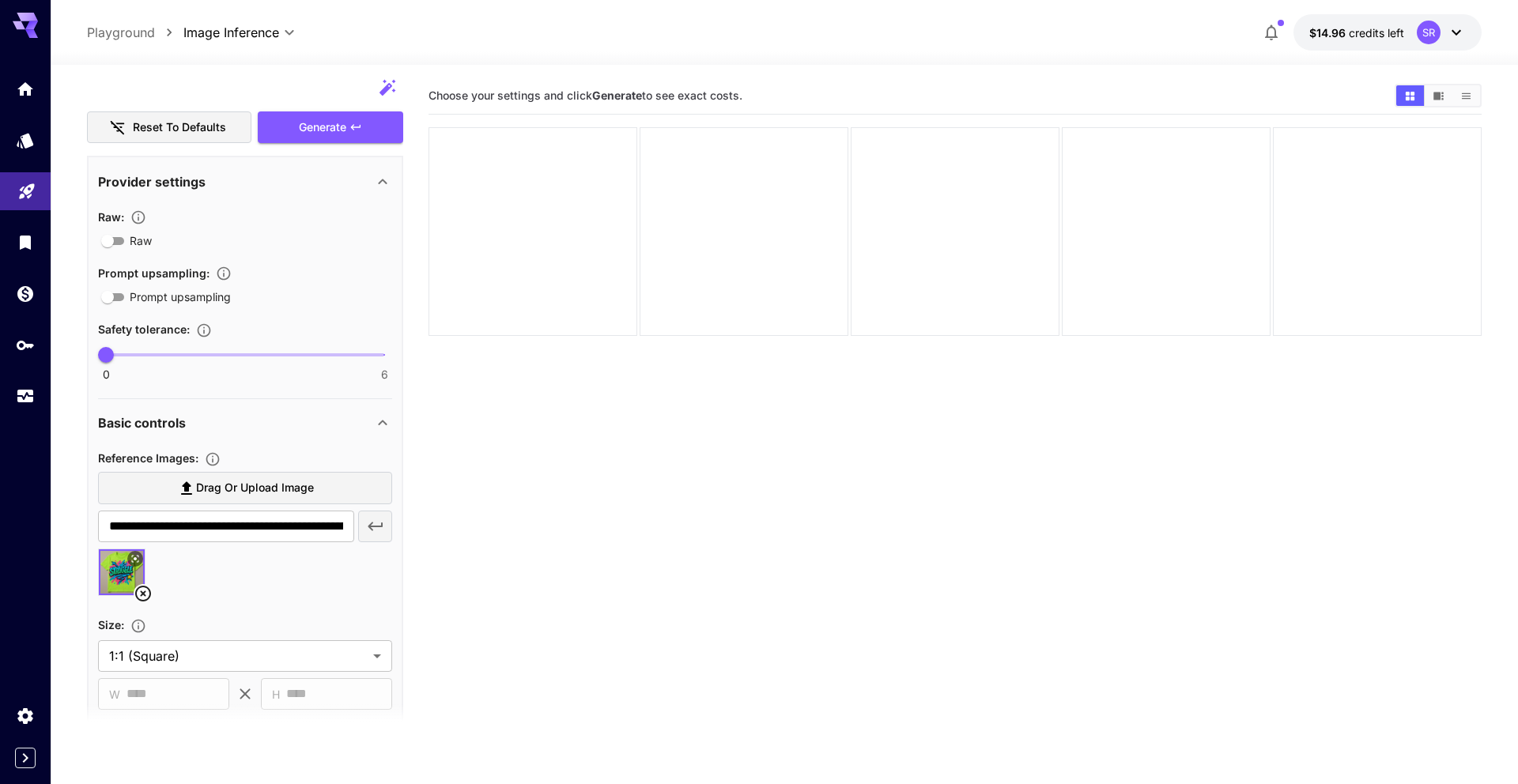
scroll to position [189, 0]
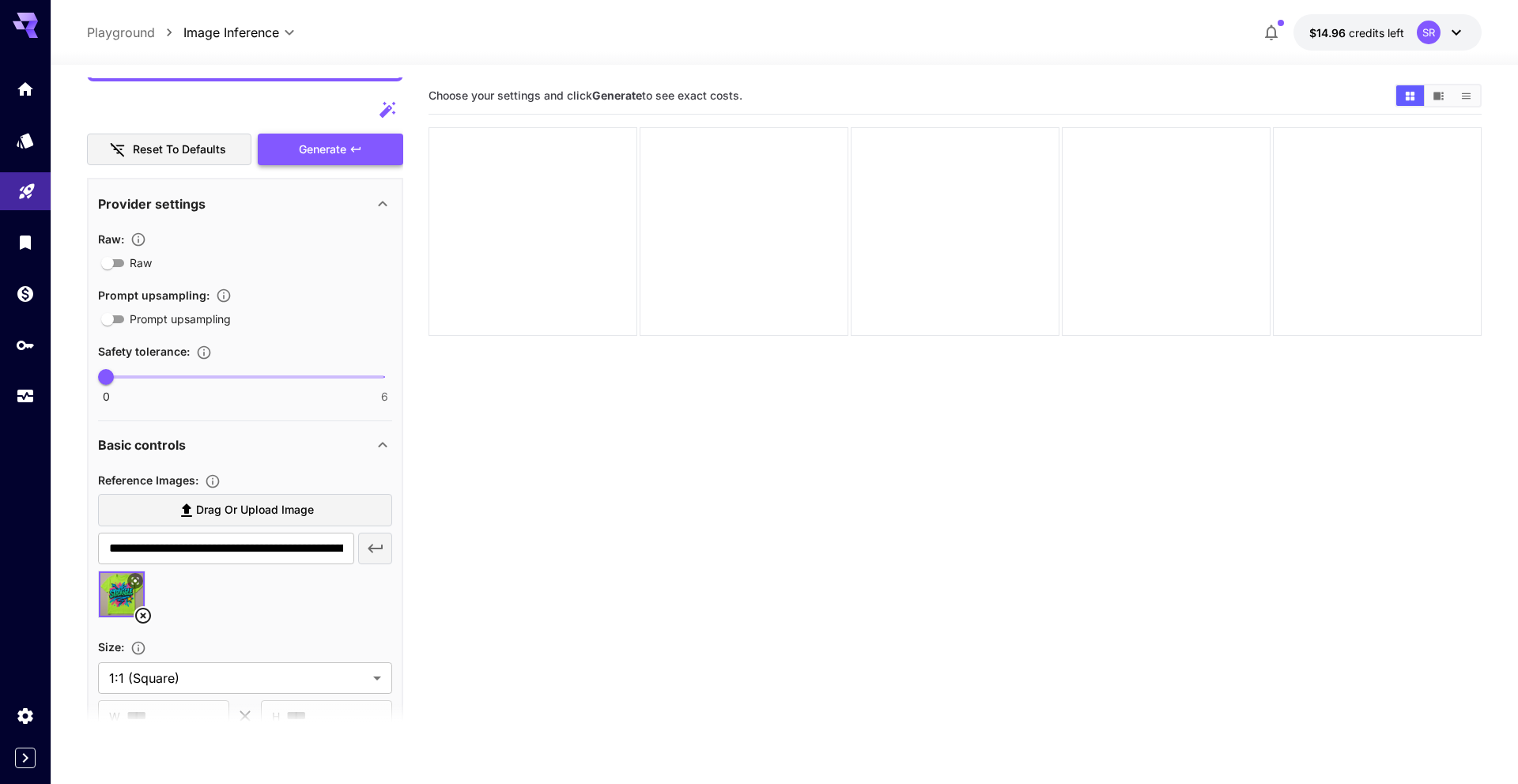
type textarea "**********"
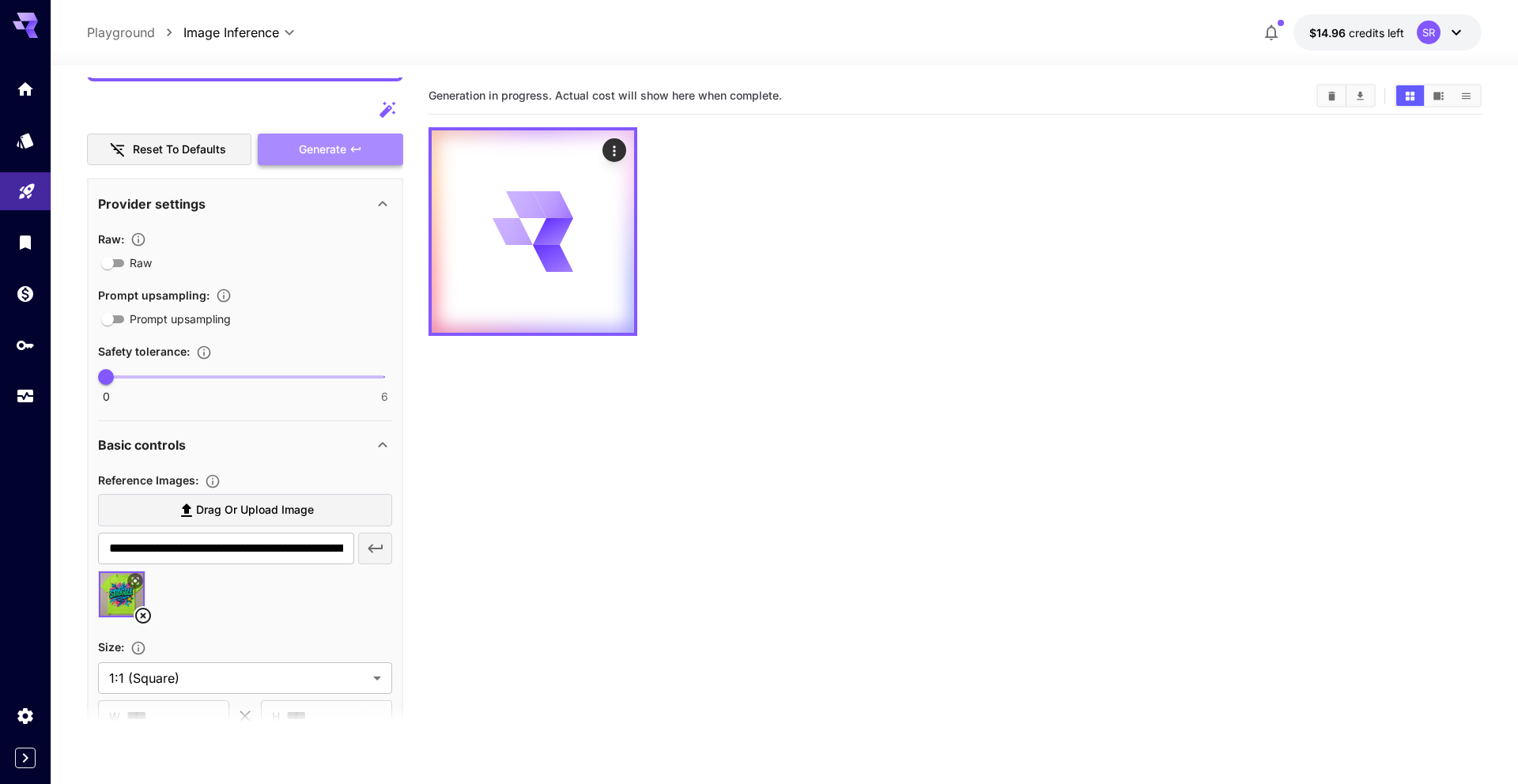
click at [288, 144] on button "Generate" at bounding box center [331, 150] width 145 height 32
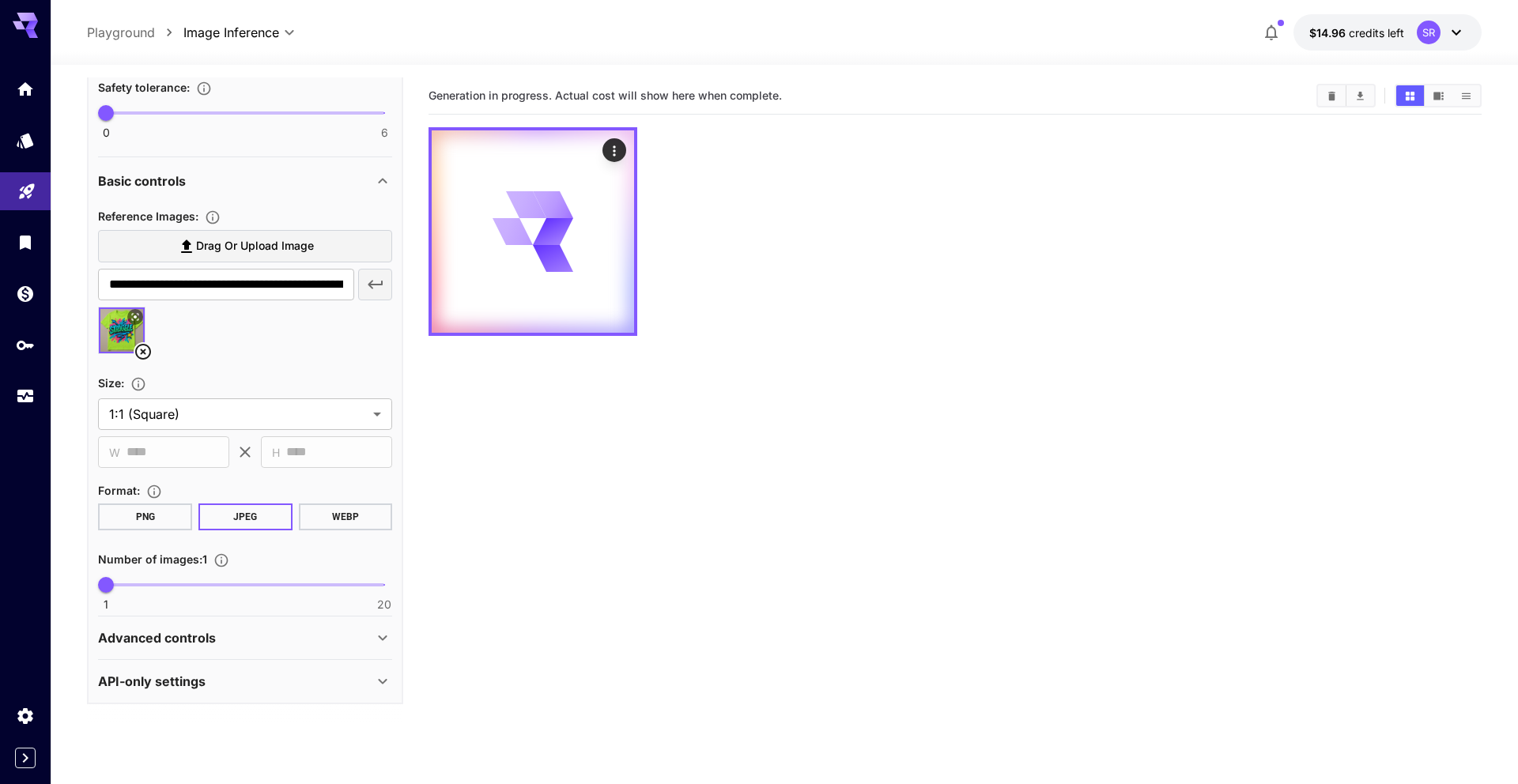
click at [346, 638] on div "Advanced controls" at bounding box center [236, 638] width 275 height 19
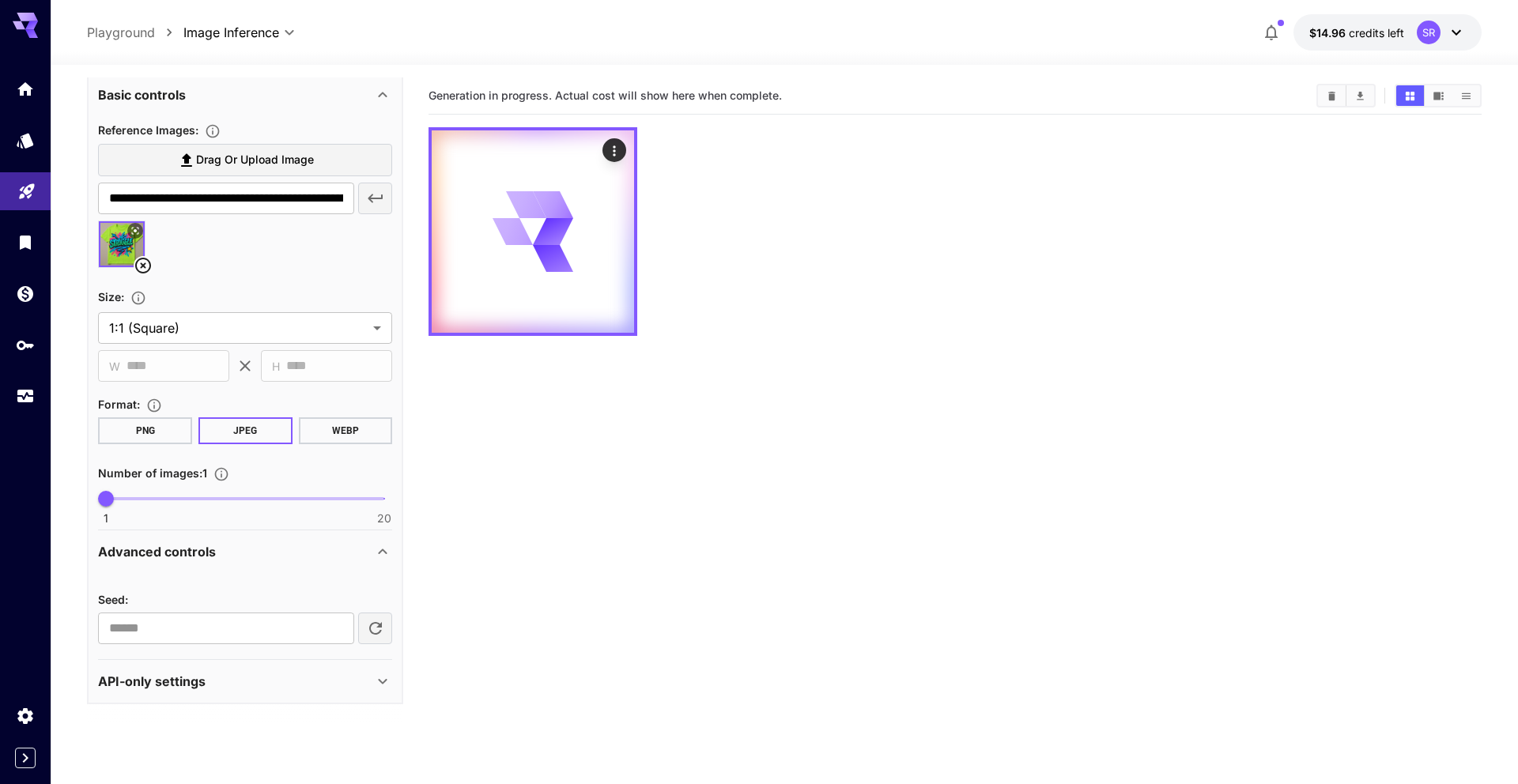
click at [372, 684] on div "API-only settings" at bounding box center [236, 682] width 275 height 19
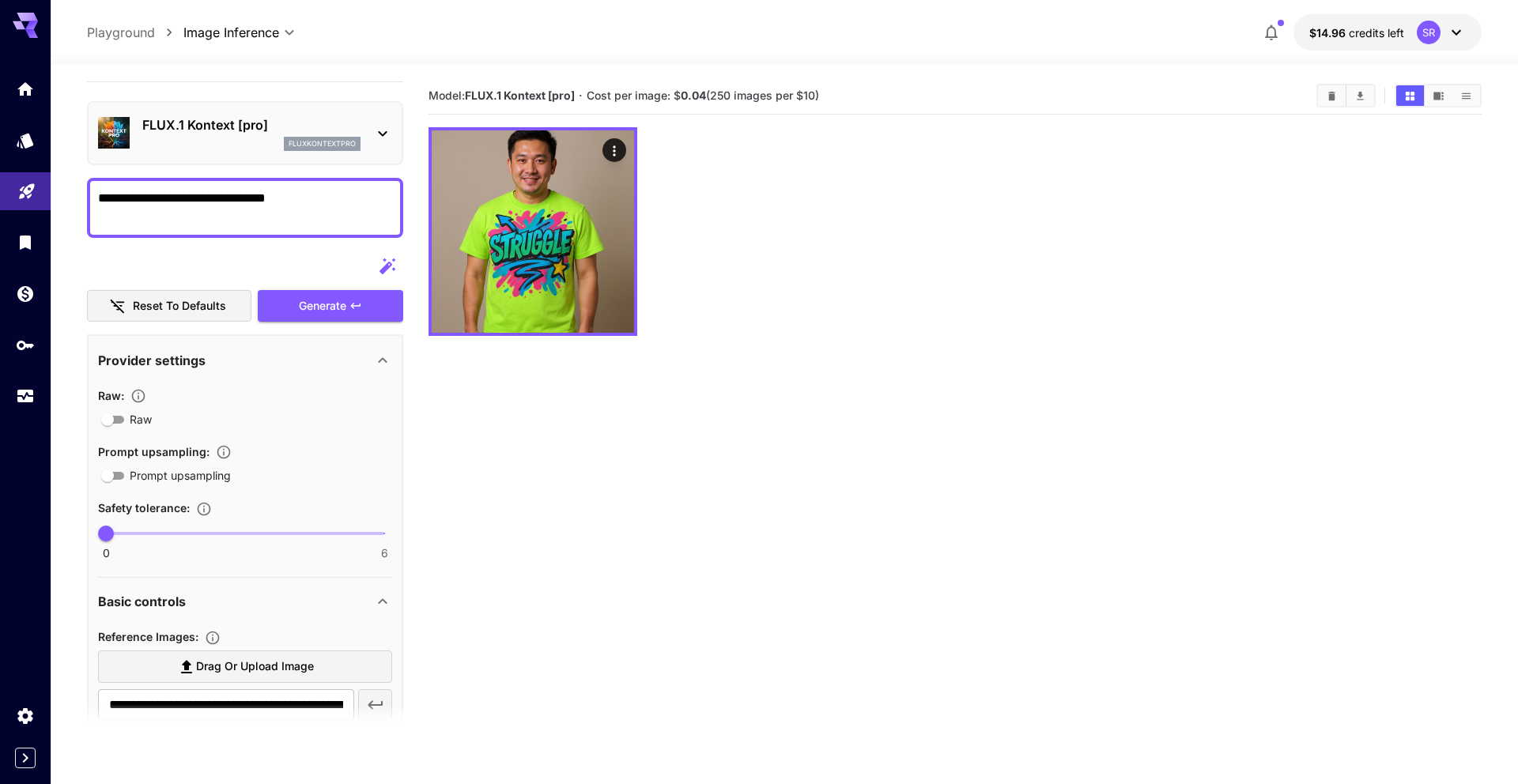
scroll to position [0, 0]
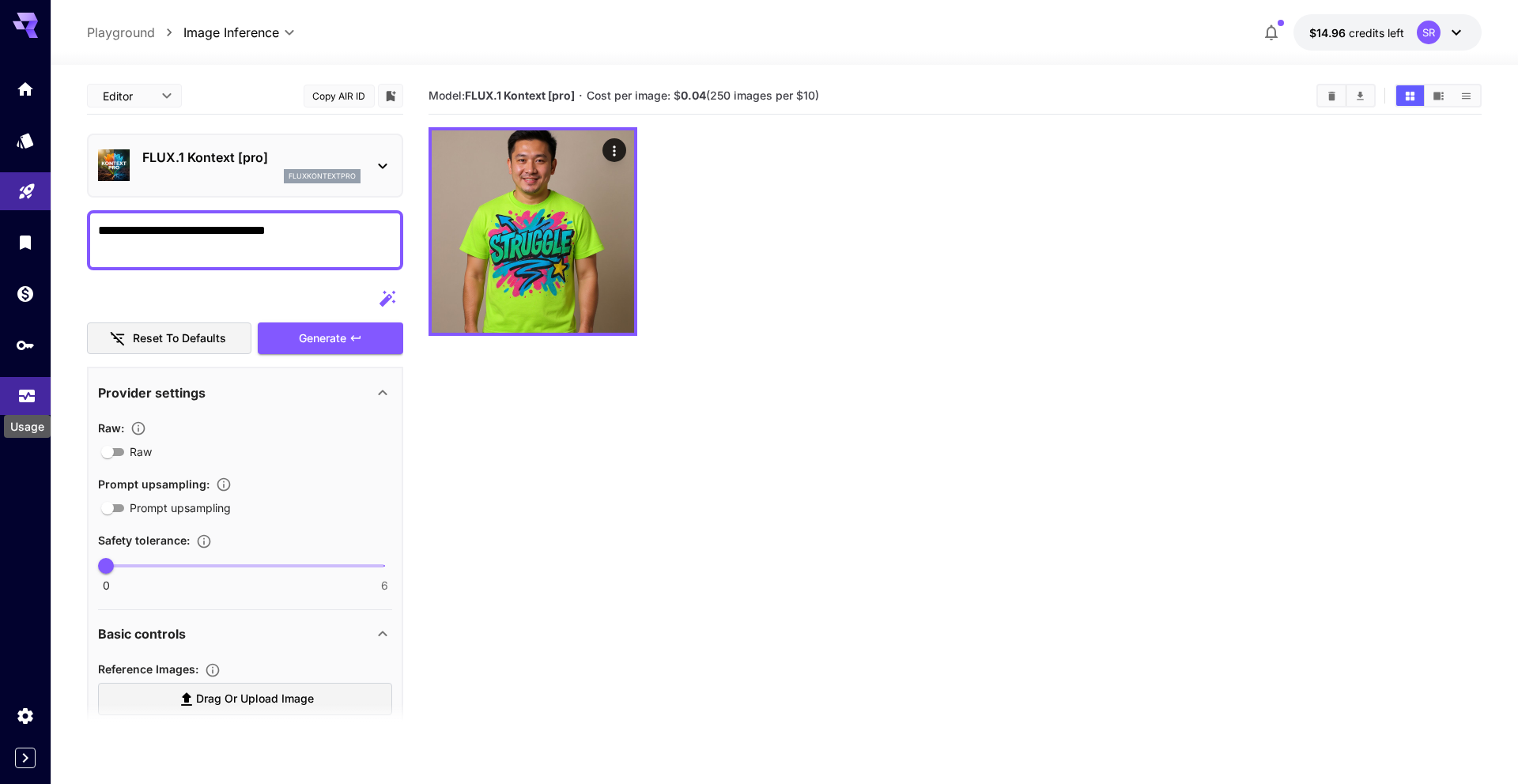
click at [27, 396] on icon "Usage" at bounding box center [27, 394] width 16 height 8
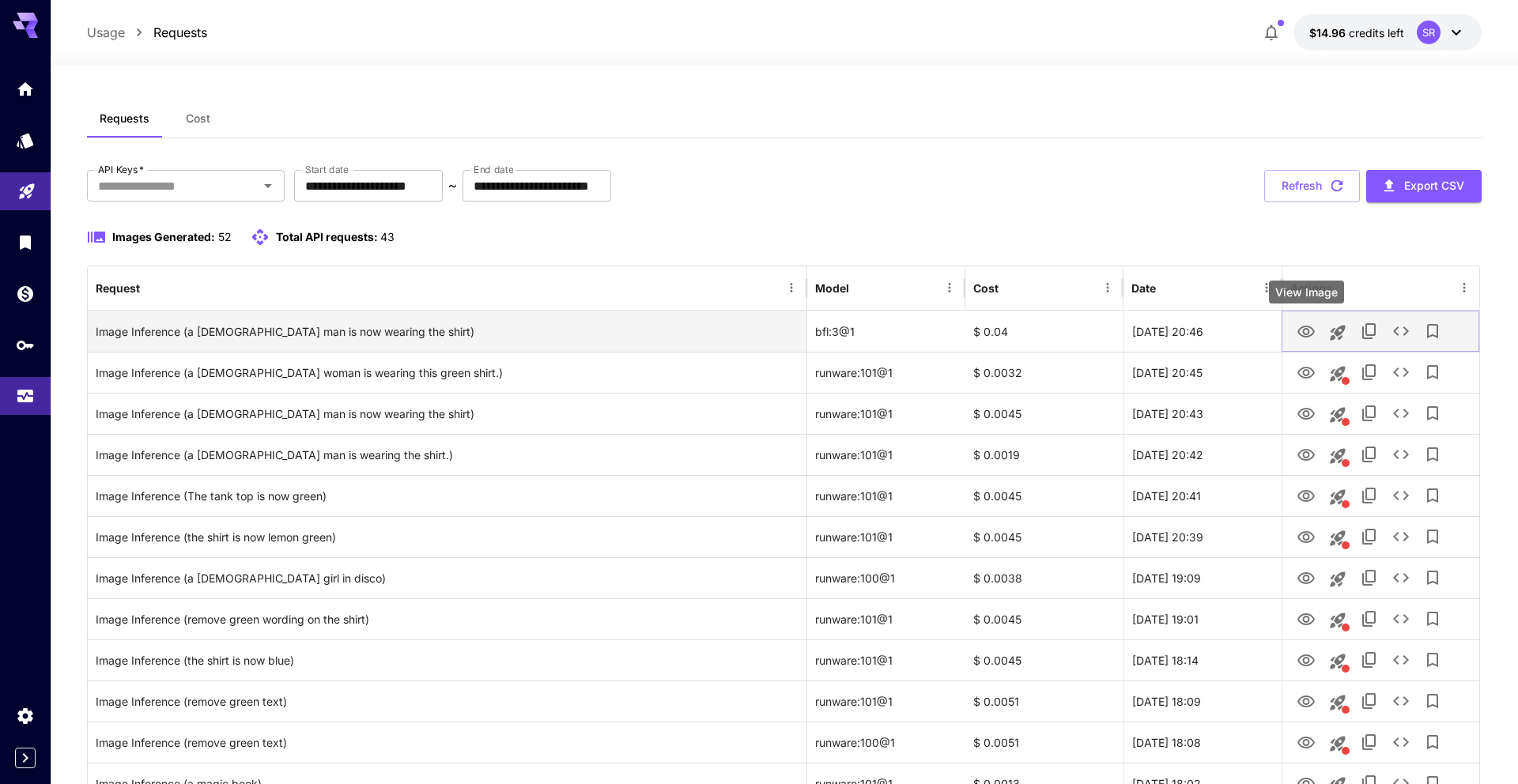
click at [1310, 333] on icon "View Image" at bounding box center [1307, 332] width 19 height 19
drag, startPoint x: 874, startPoint y: 333, endPoint x: 842, endPoint y: 330, distance: 32.1
click at [807, 328] on div "bfl:3@1" at bounding box center [886, 331] width 158 height 41
copy div "bfl:3@1"
